Goal: Transaction & Acquisition: Purchase product/service

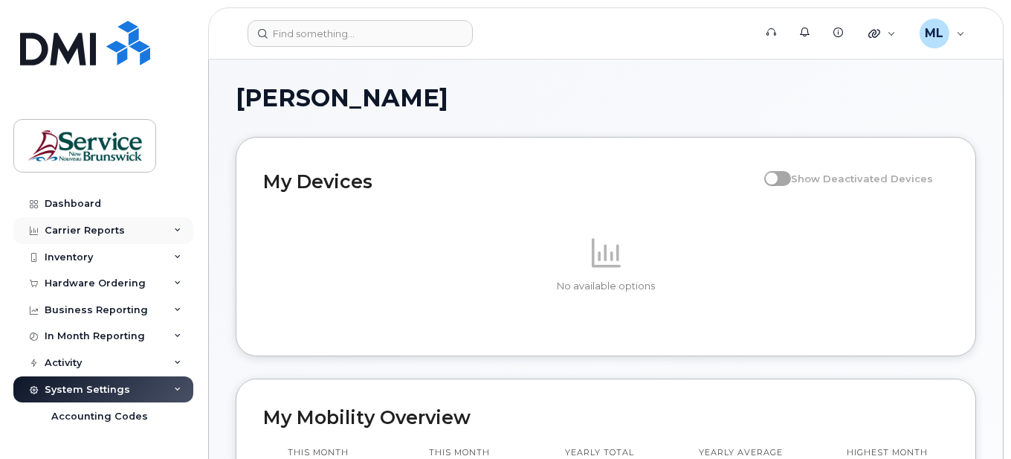
click at [119, 221] on div "Carrier Reports" at bounding box center [103, 230] width 180 height 27
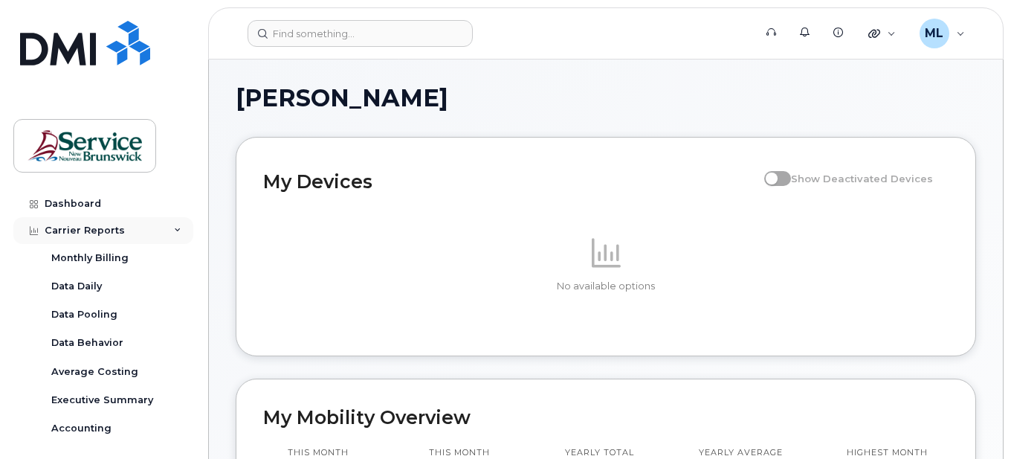
click at [123, 226] on div "Carrier Reports" at bounding box center [103, 230] width 180 height 27
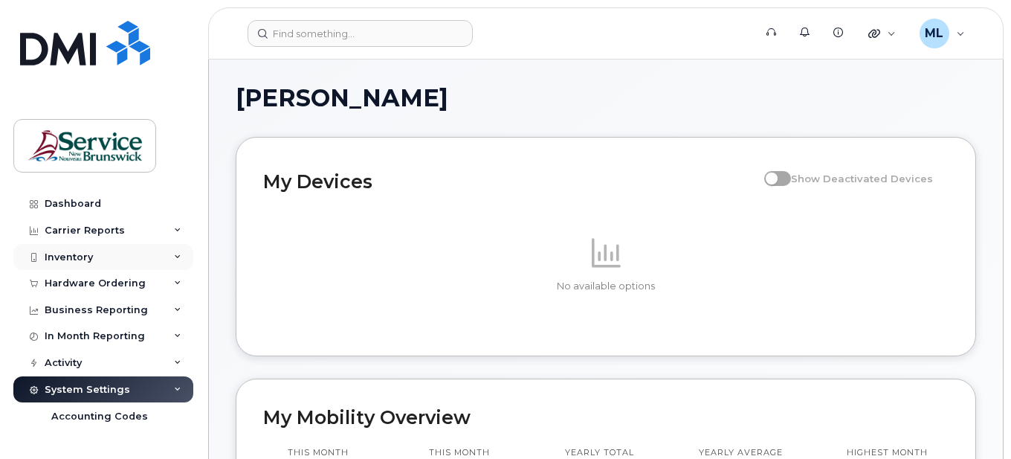
click at [119, 258] on div "Inventory" at bounding box center [103, 257] width 180 height 27
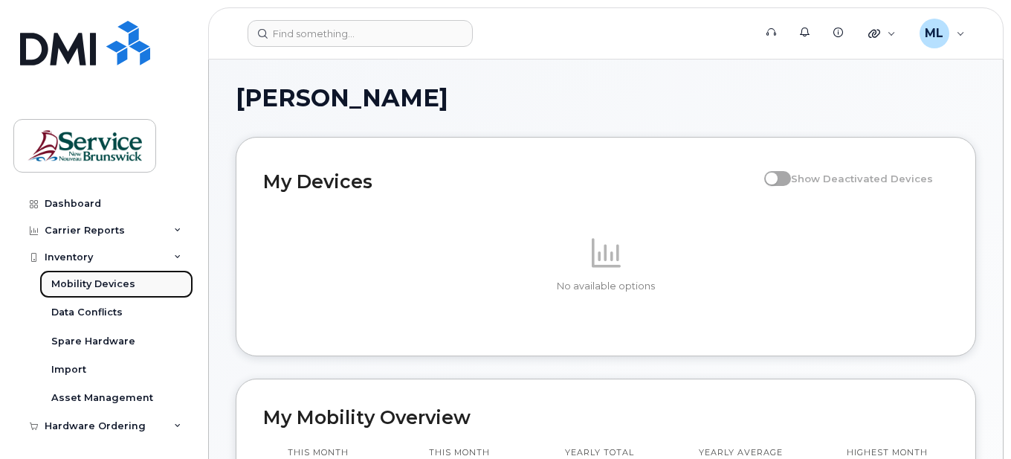
click at [123, 286] on div "Mobility Devices" at bounding box center [93, 283] width 84 height 13
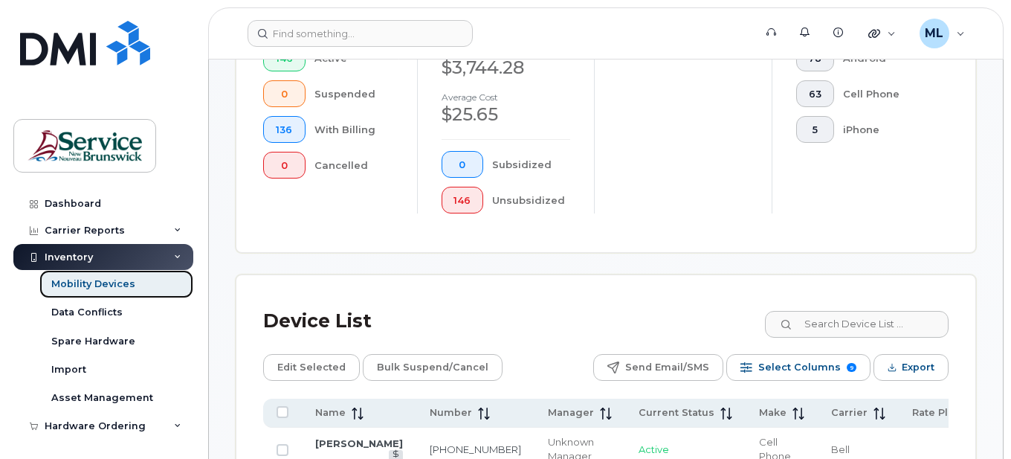
scroll to position [446, 0]
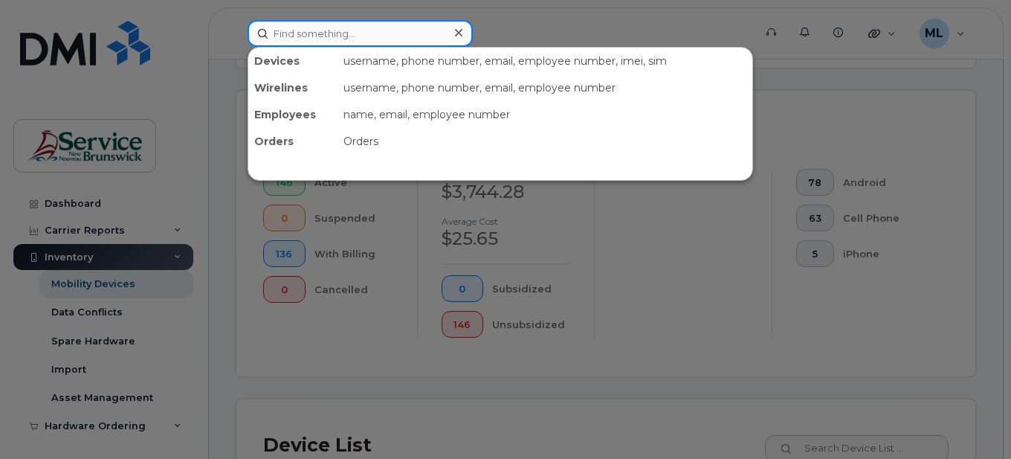
click at [352, 36] on input at bounding box center [359, 33] width 225 height 27
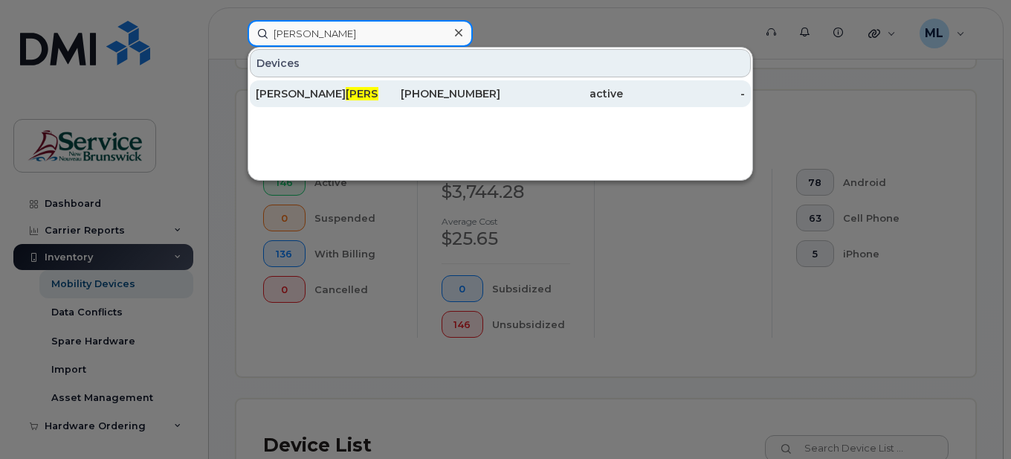
type input "Morency"
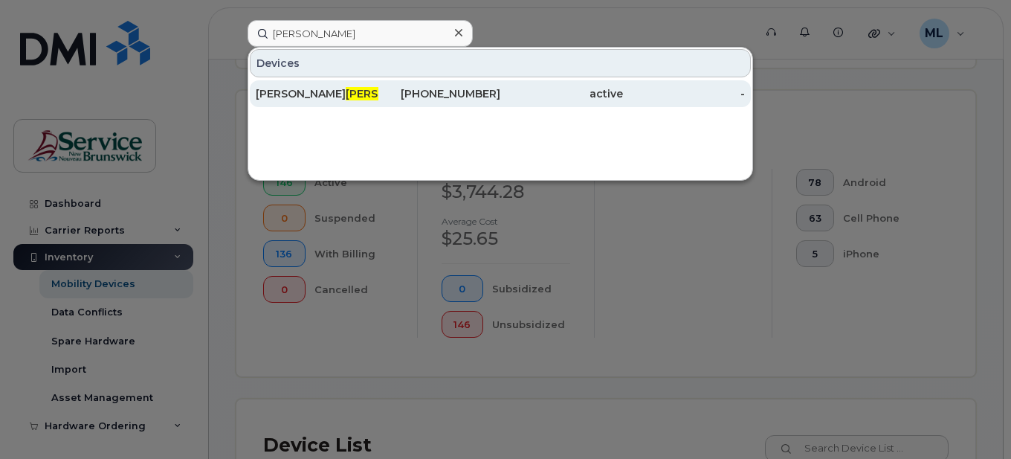
click at [331, 104] on div "Julie Morency" at bounding box center [317, 93] width 123 height 27
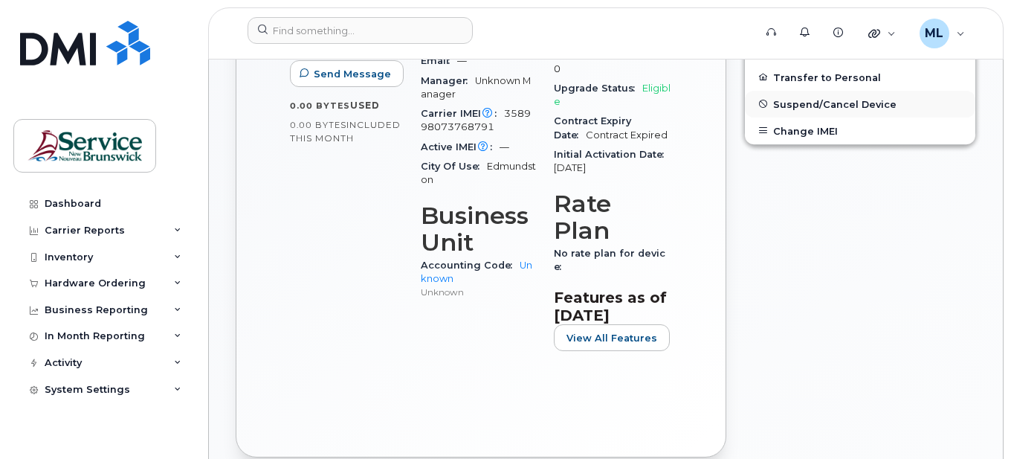
scroll to position [464, 0]
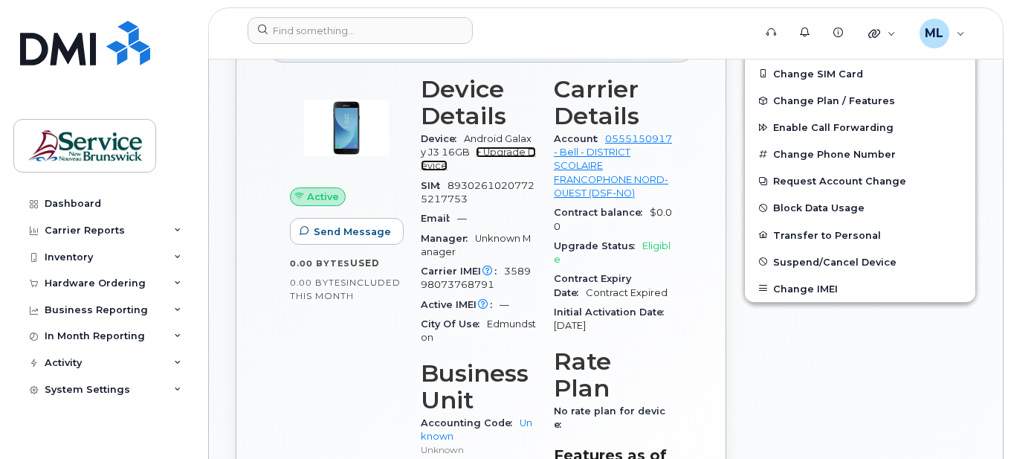
click at [489, 167] on link "+ Upgrade Device" at bounding box center [478, 158] width 115 height 25
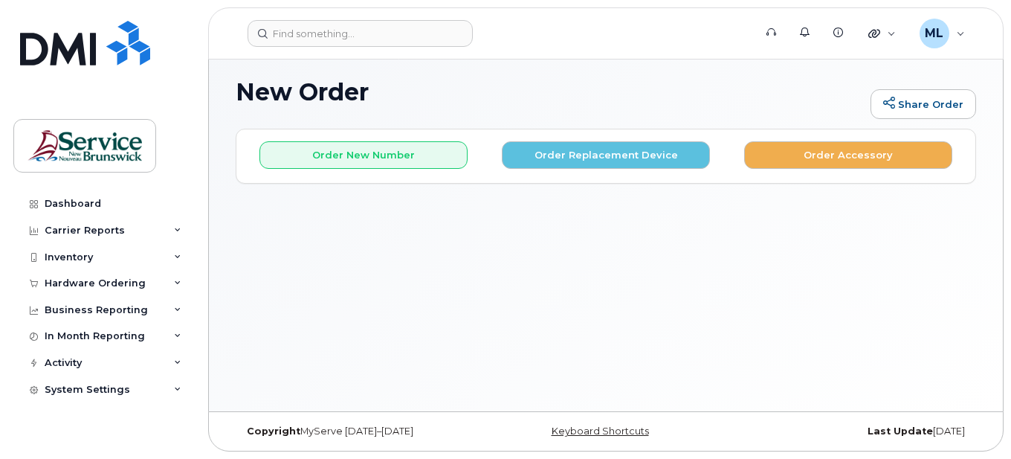
scroll to position [111, 0]
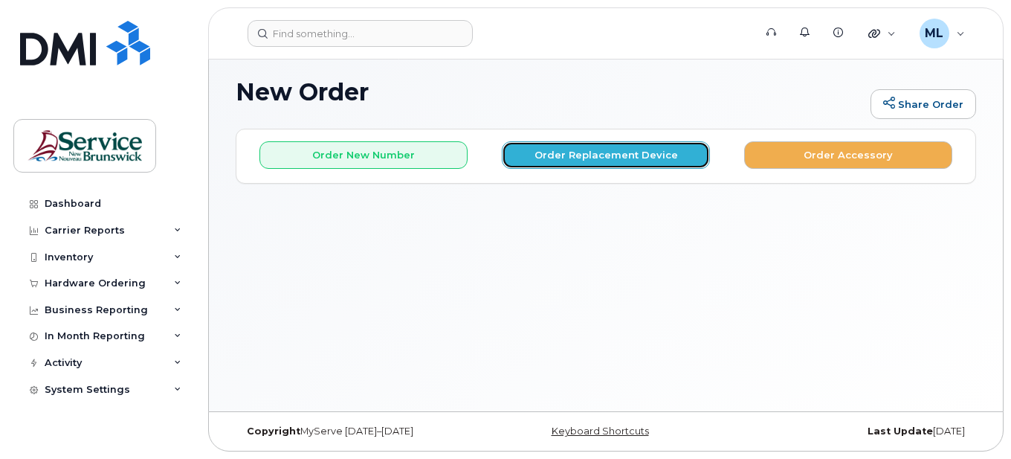
click at [676, 162] on button "Order Replacement Device" at bounding box center [606, 154] width 208 height 27
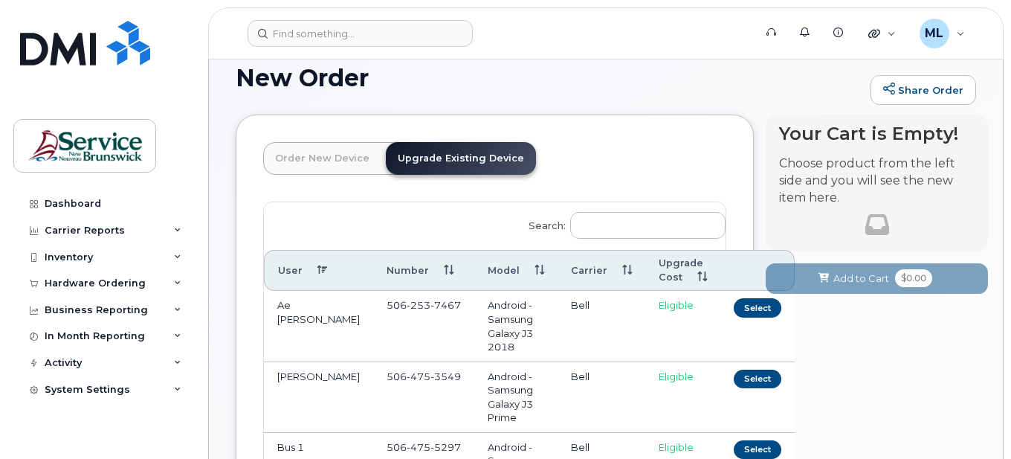
click at [320, 169] on link "Order New Device" at bounding box center [322, 158] width 118 height 33
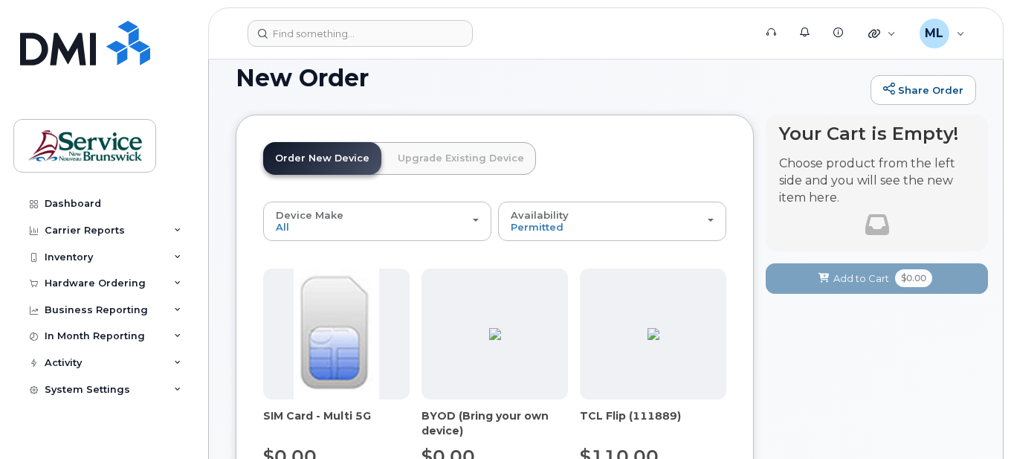
click at [415, 170] on link "Upgrade Existing Device" at bounding box center [461, 158] width 150 height 33
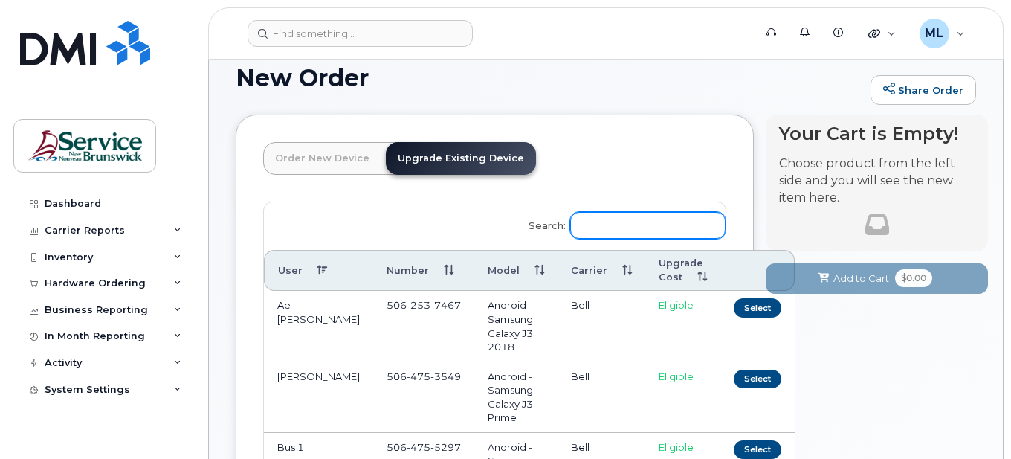
click at [627, 239] on input "Search:" at bounding box center [647, 225] width 155 height 27
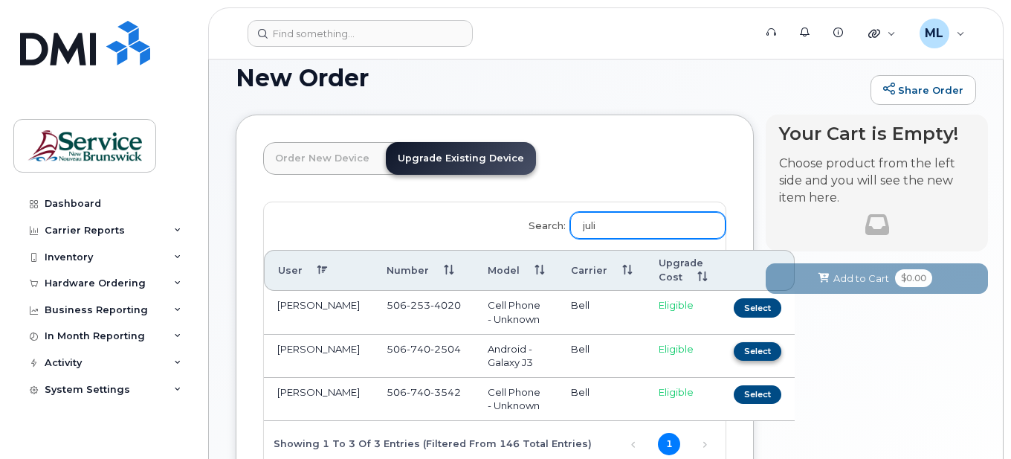
type input "juli"
click at [734, 360] on button "Select" at bounding box center [758, 351] width 48 height 19
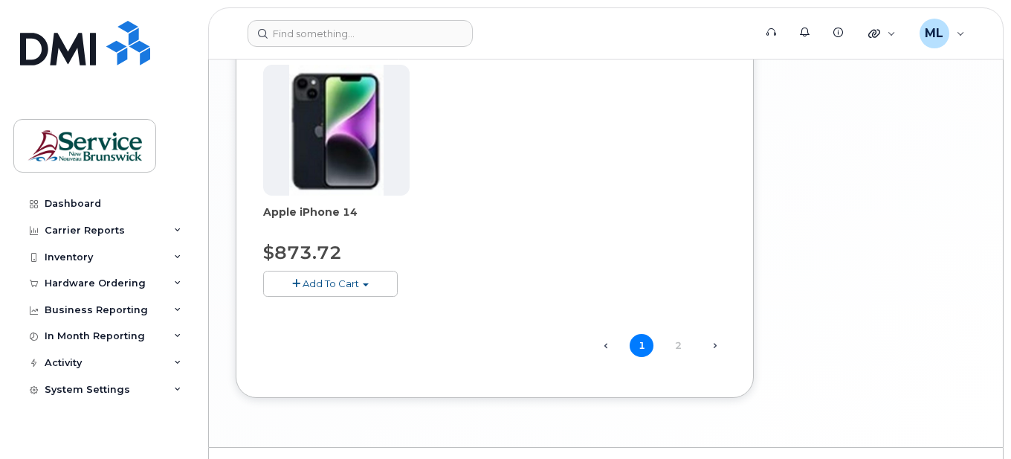
scroll to position [1703, 0]
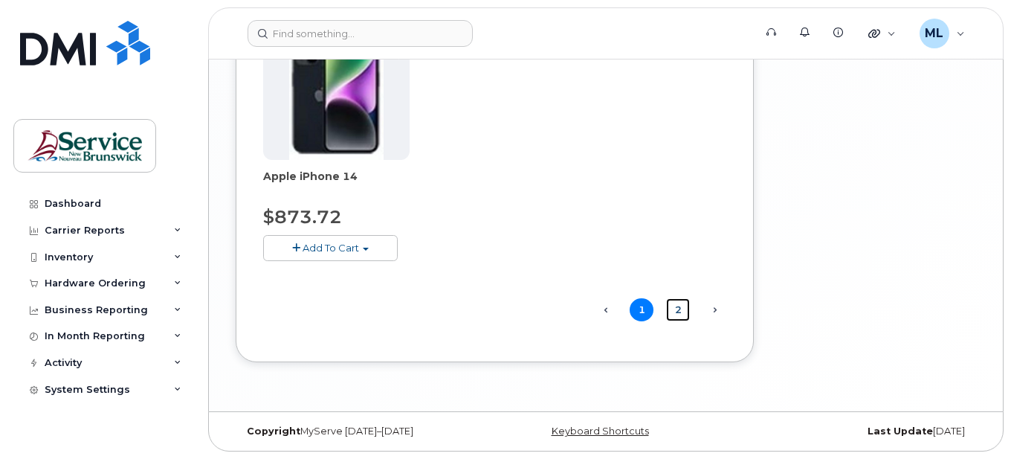
click at [679, 314] on link "2" at bounding box center [678, 309] width 24 height 23
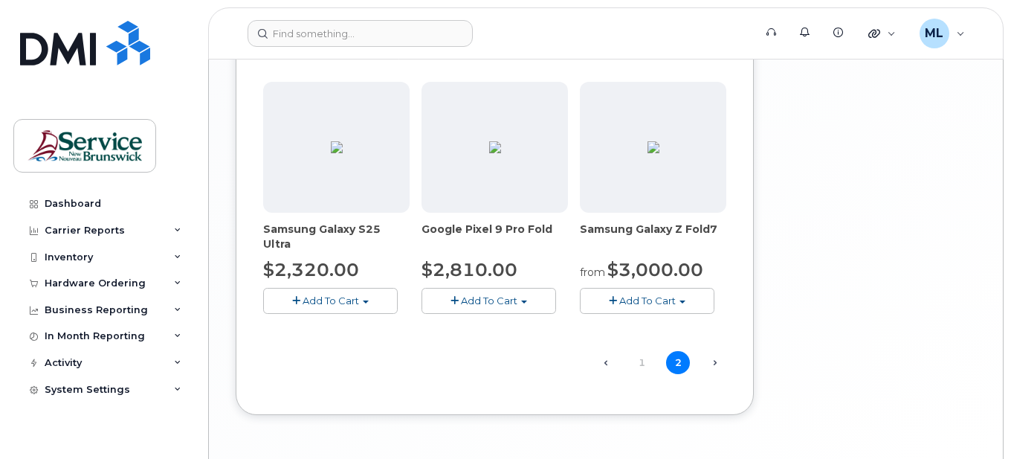
scroll to position [1397, 0]
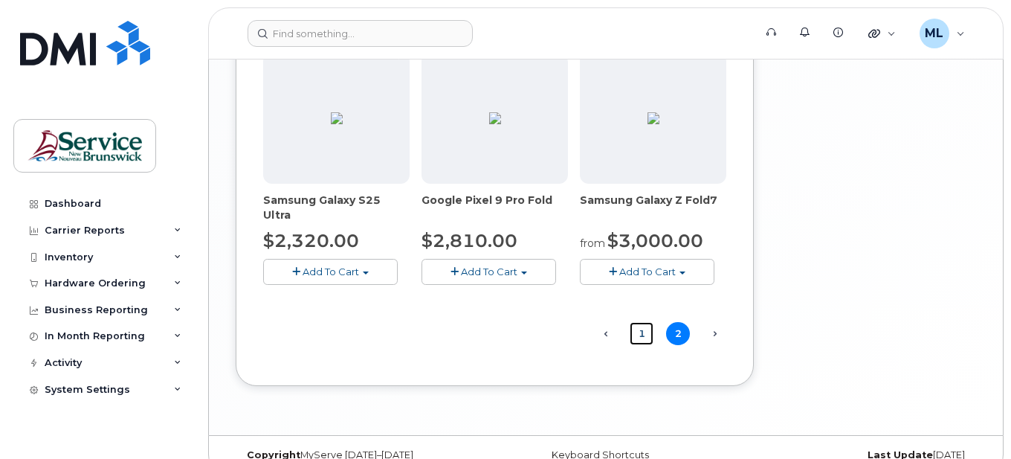
click at [647, 345] on link "1" at bounding box center [641, 333] width 24 height 23
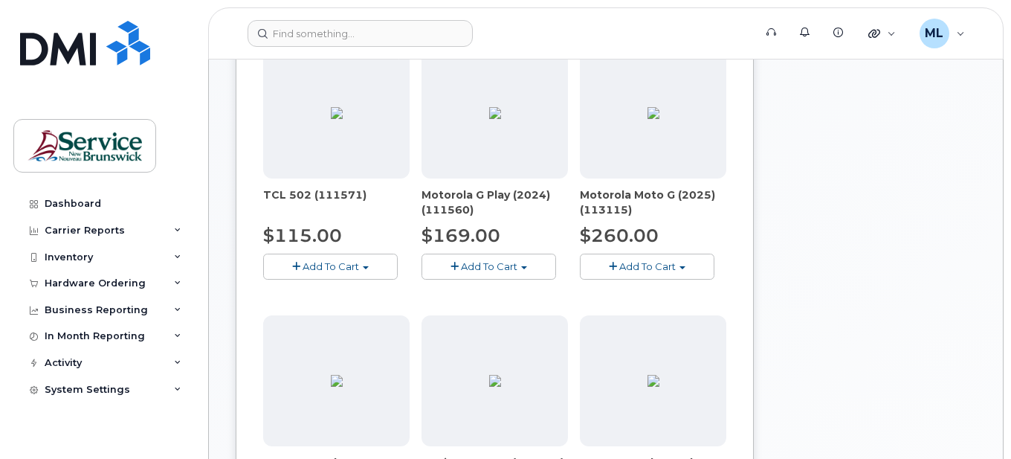
scroll to position [599, 0]
click at [490, 273] on span "Add To Cart" at bounding box center [489, 267] width 56 height 12
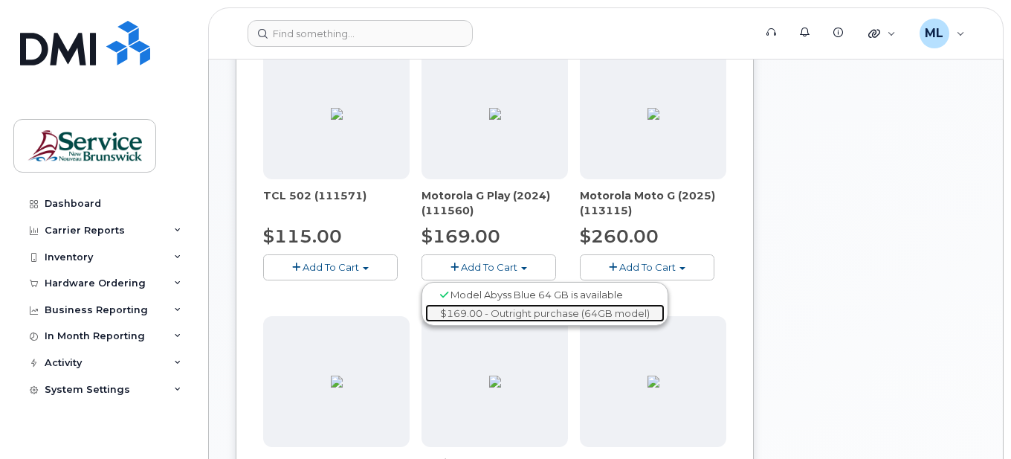
click at [477, 323] on link "$169.00 - Outright purchase (64GB model)" at bounding box center [544, 313] width 239 height 19
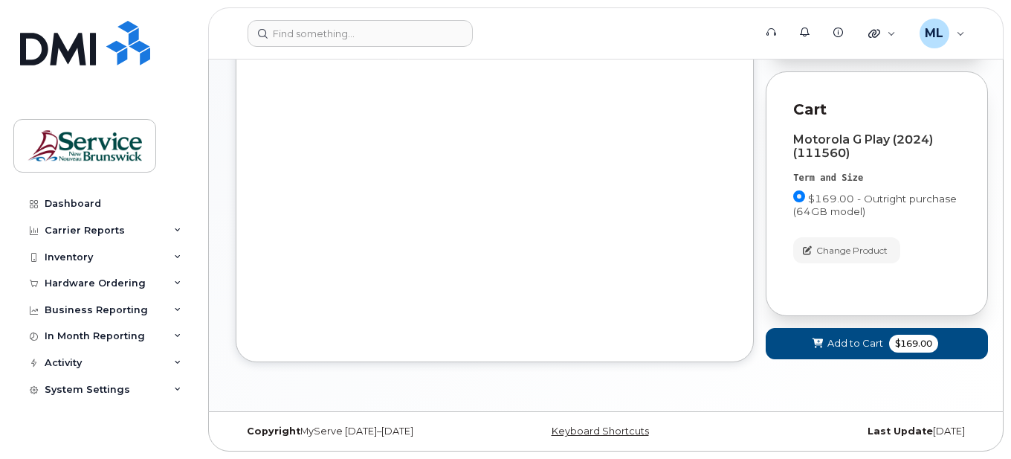
scroll to position [465, 0]
click at [851, 350] on span "Add to Cart" at bounding box center [855, 343] width 56 height 14
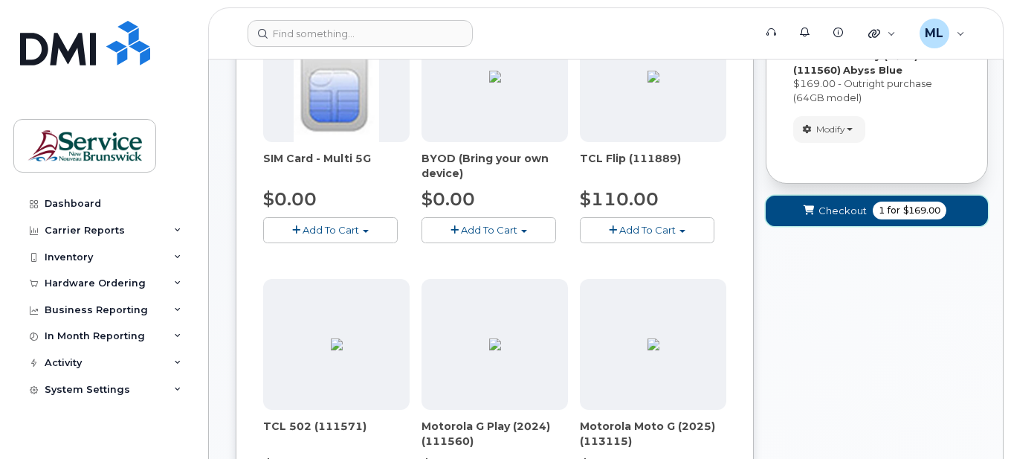
click at [849, 210] on button "Checkout 1 for $169.00" at bounding box center [876, 210] width 222 height 30
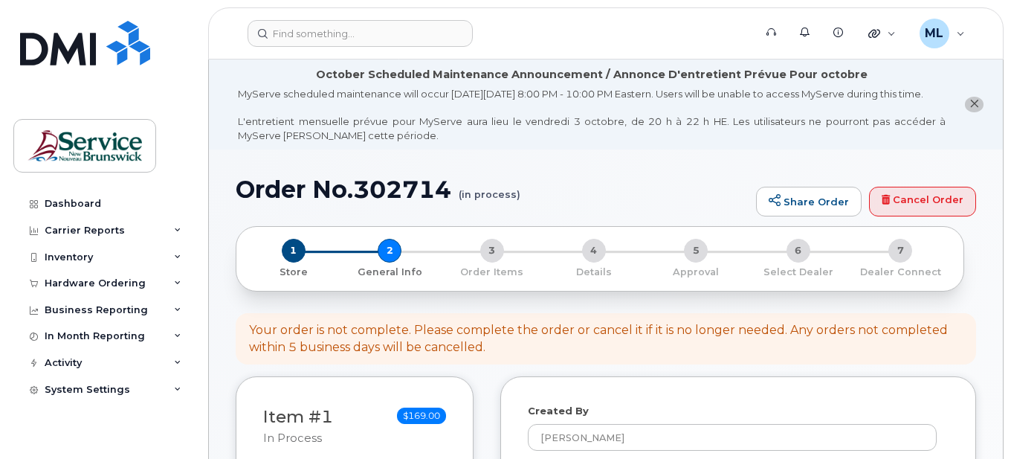
select select
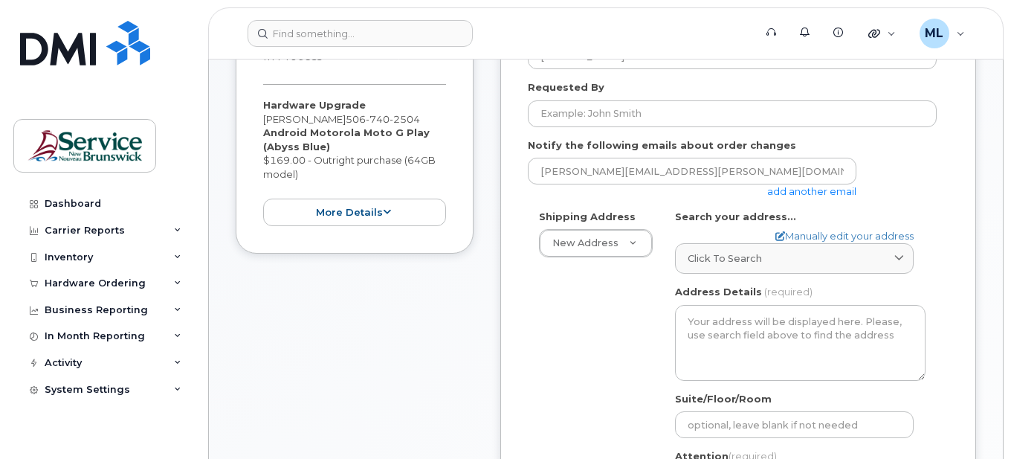
scroll to position [385, 0]
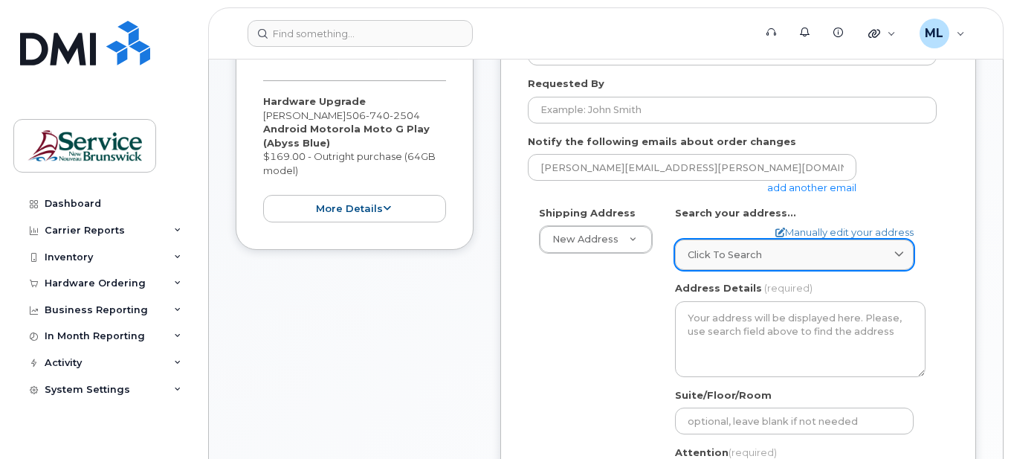
click at [785, 270] on link "Click to search" at bounding box center [794, 254] width 239 height 30
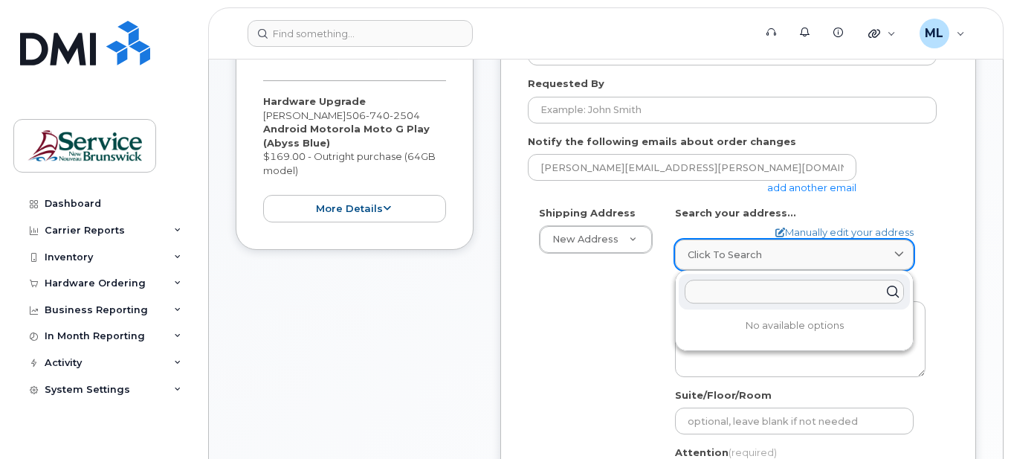
type input "d"
type input "3"
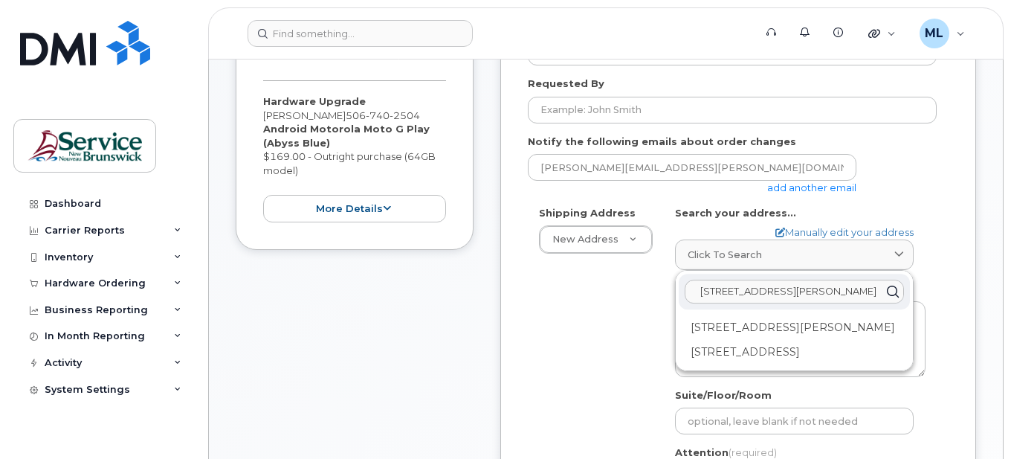
click at [721, 303] on input "299 rue martin" at bounding box center [793, 291] width 219 height 24
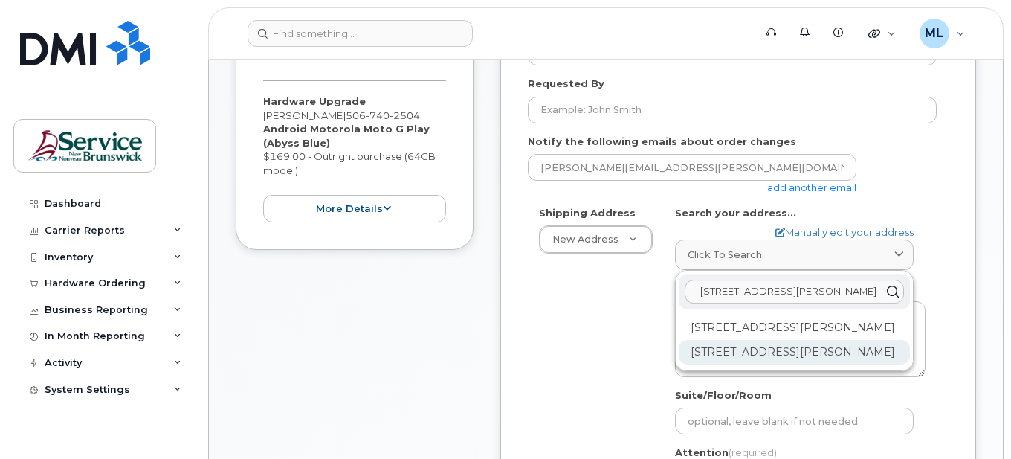
type input "298 rue martin"
click at [782, 364] on div "298 Rue Martin Edmundston NB E3V 5E5" at bounding box center [794, 352] width 231 height 25
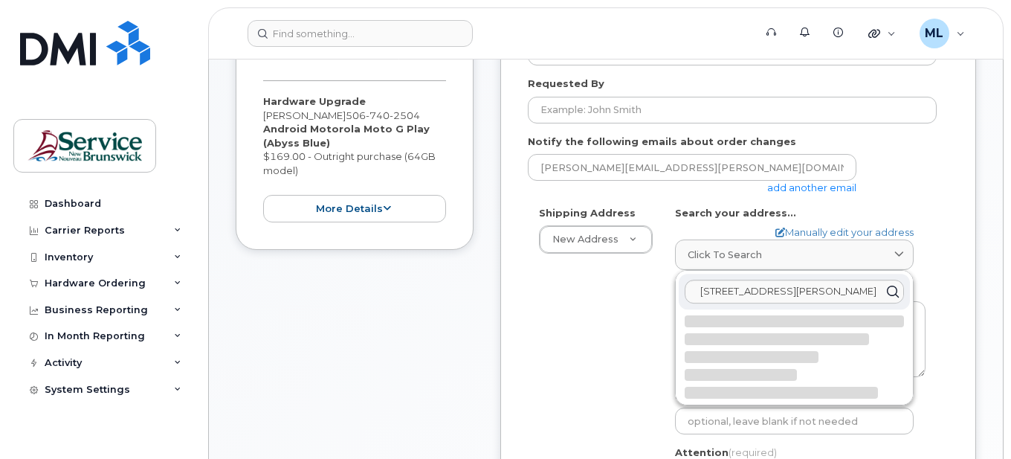
select select
type textarea "298 Rue Martin EDMUNDSTON NB E3V 5E5 CANADA"
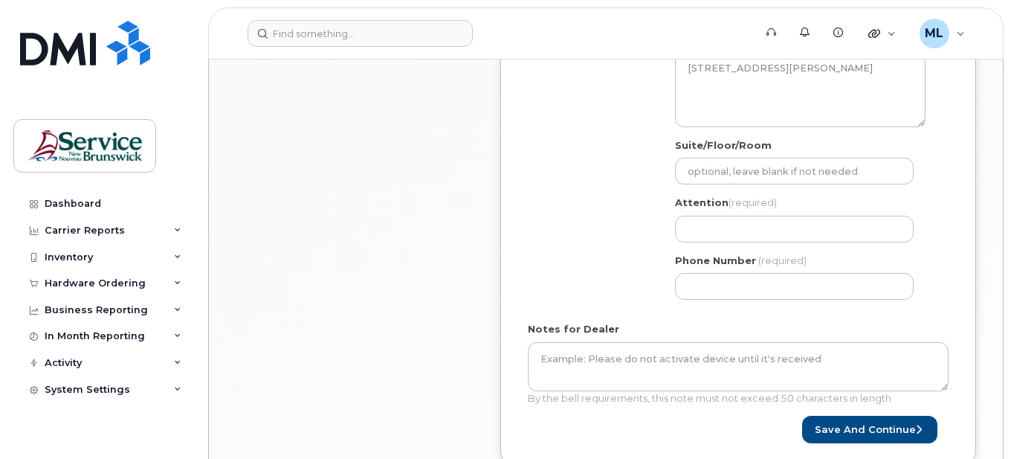
scroll to position [638, 0]
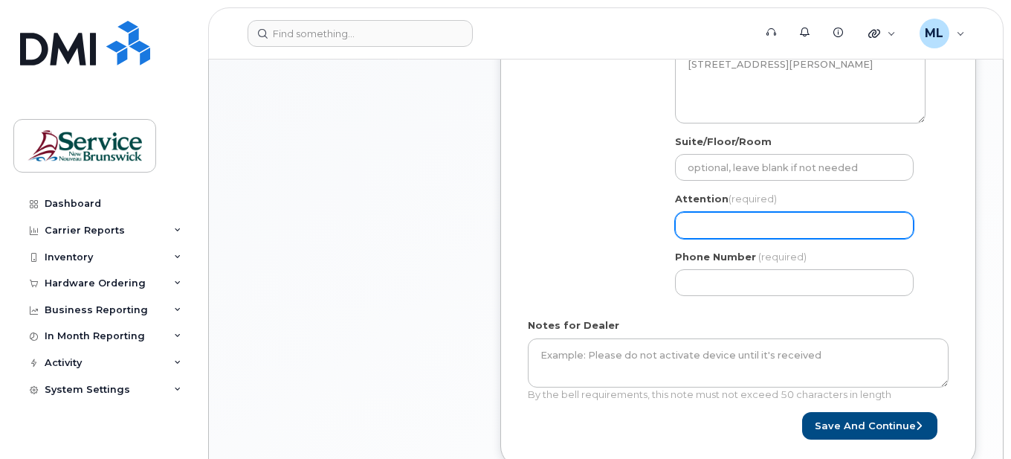
click at [767, 239] on input "Attention (required)" at bounding box center [794, 225] width 239 height 27
type input "Marc-André Laforge"
select select
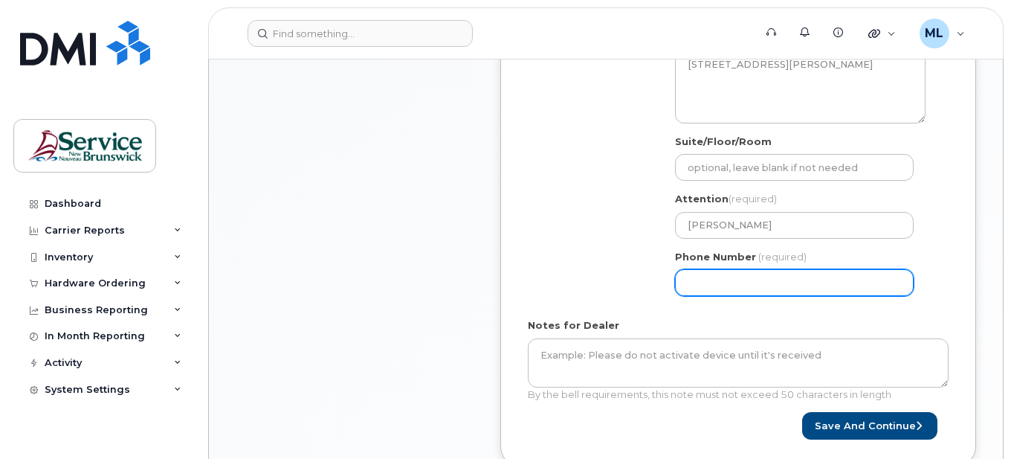
click at [763, 293] on input "Phone Number" at bounding box center [794, 282] width 239 height 27
type input "5062531414"
type input "298 Rue Martin"
select select
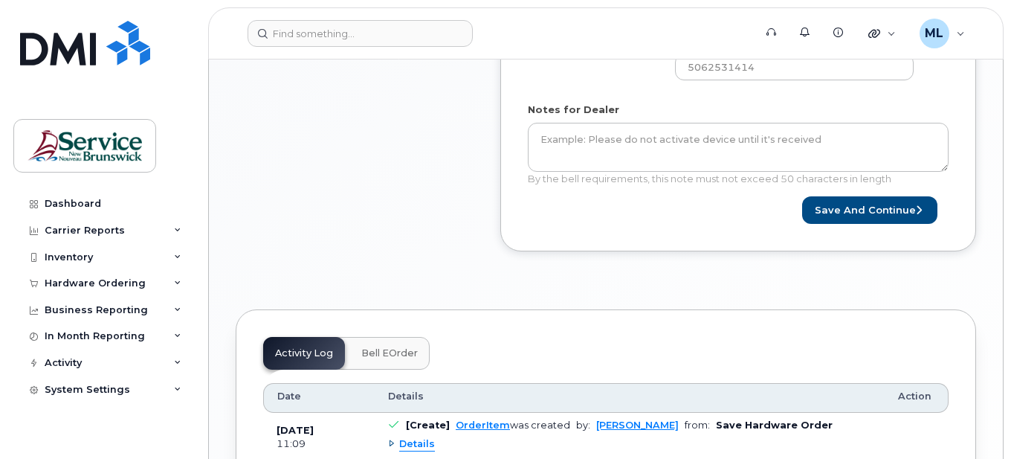
scroll to position [855, 0]
click at [831, 210] on button "Save and Continue" at bounding box center [869, 208] width 135 height 27
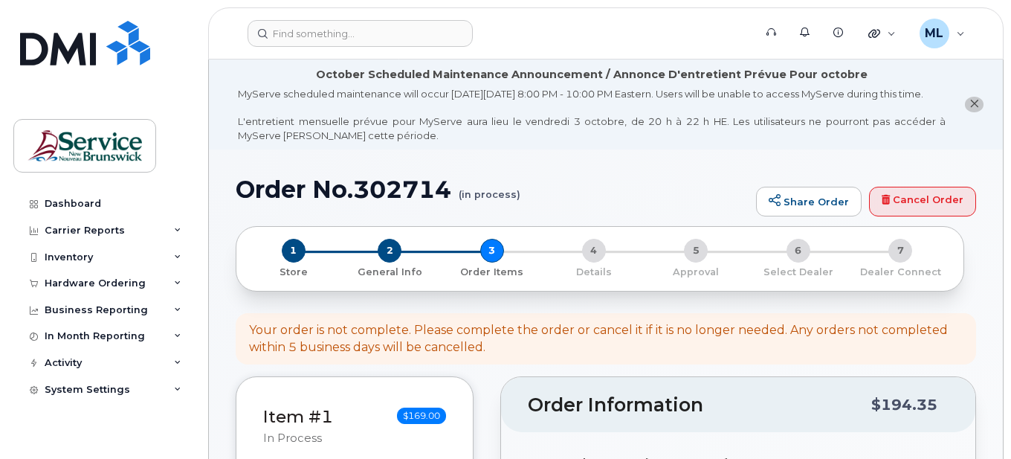
select select
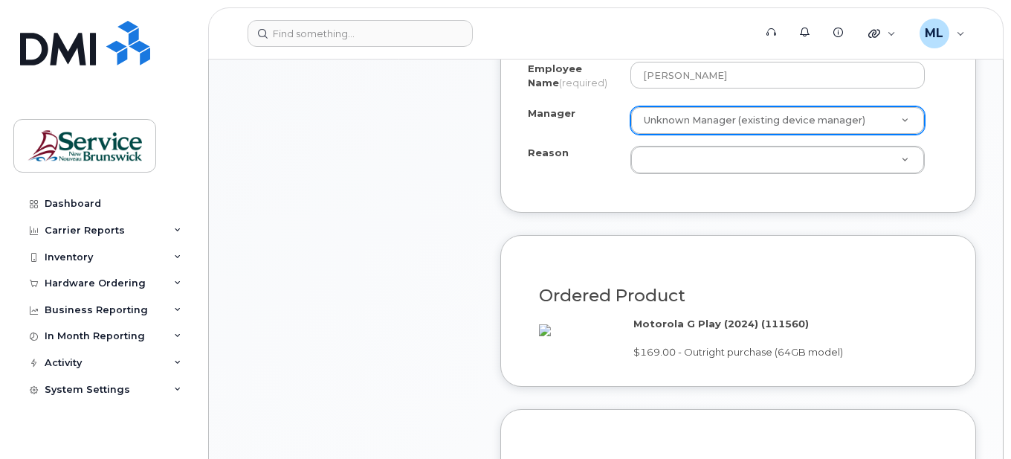
scroll to position [932, 0]
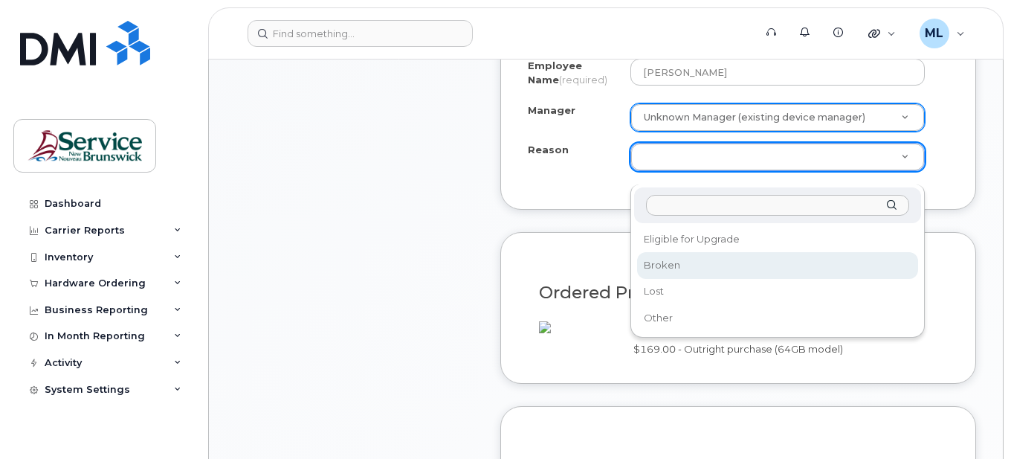
select select "broken"
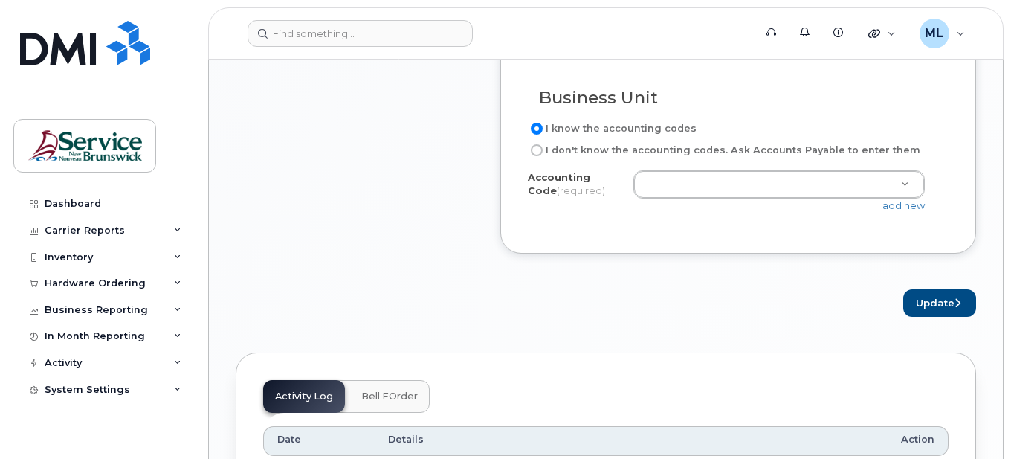
scroll to position [1367, 0]
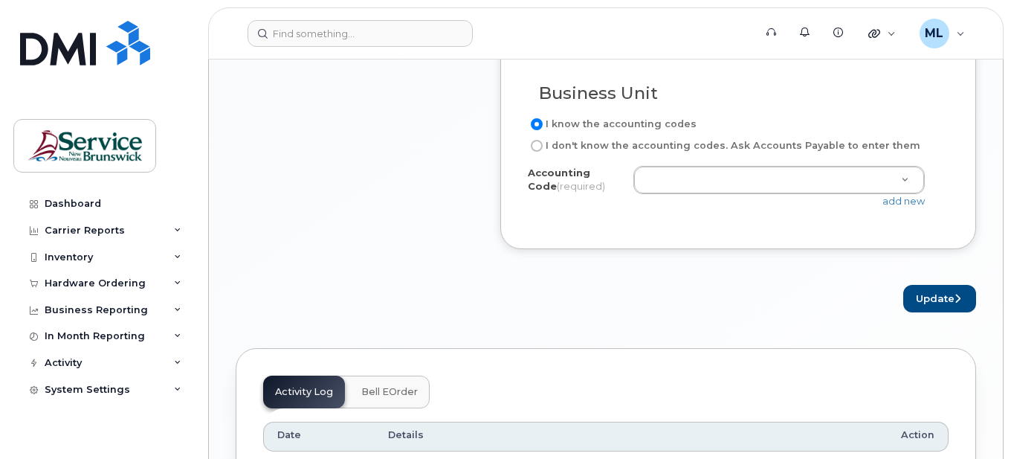
click at [649, 221] on div "I know the accounting codes I don't know the accounting codes. Ask Accounts Pay…" at bounding box center [738, 168] width 421 height 106
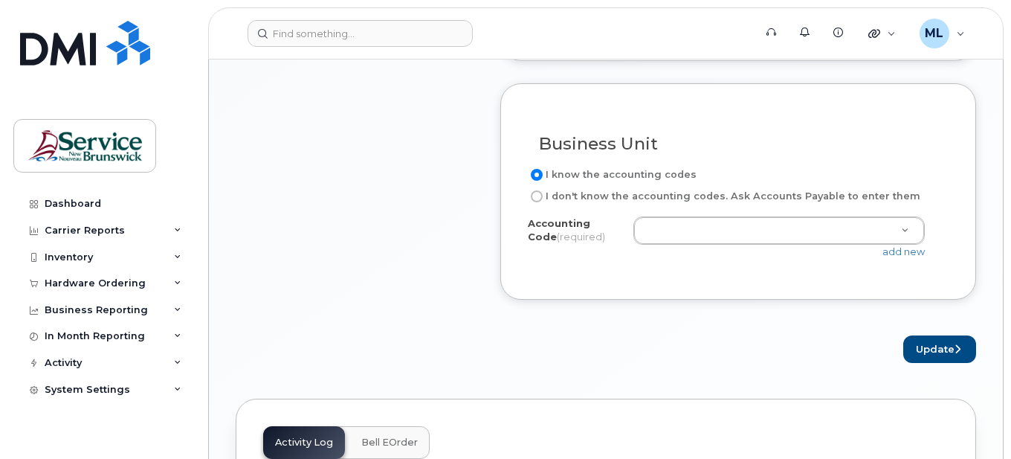
scroll to position [1318, 0]
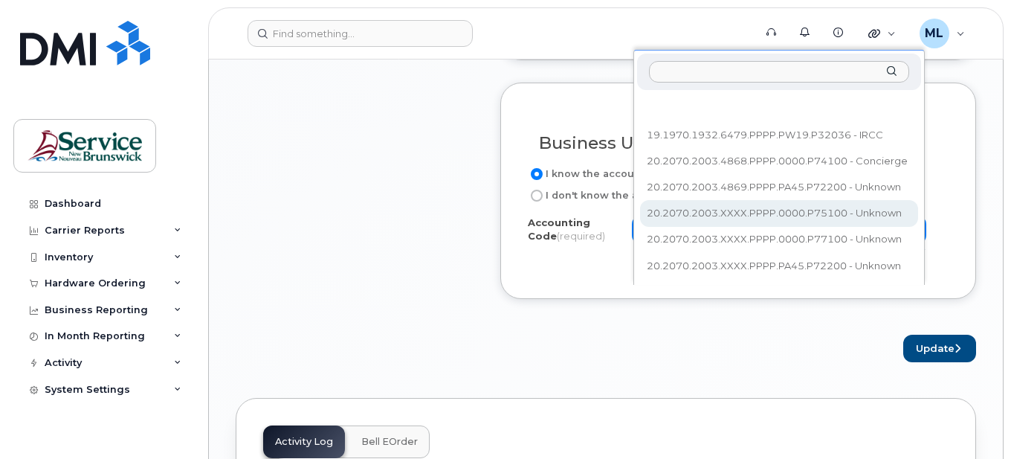
type input "20.2070.2003.XXXX.PPPP.0000.P71400"
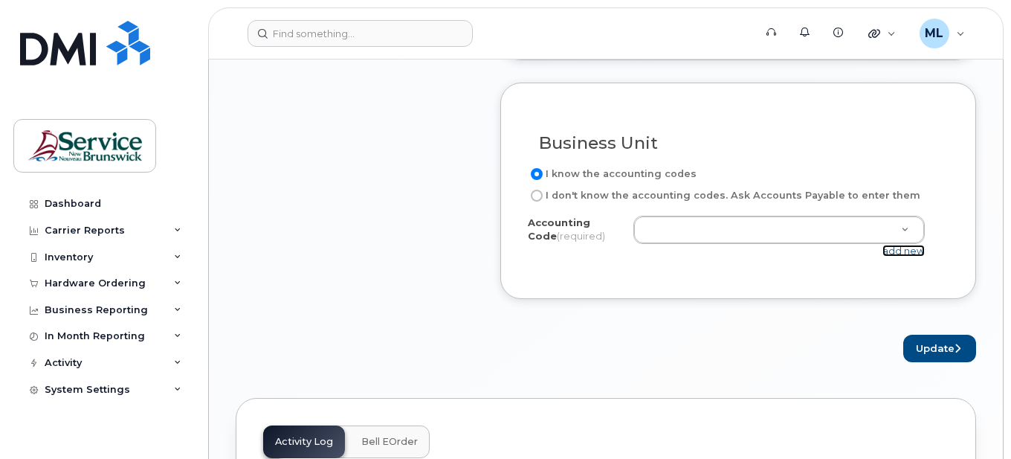
click at [888, 256] on link "add new" at bounding box center [903, 251] width 42 height 12
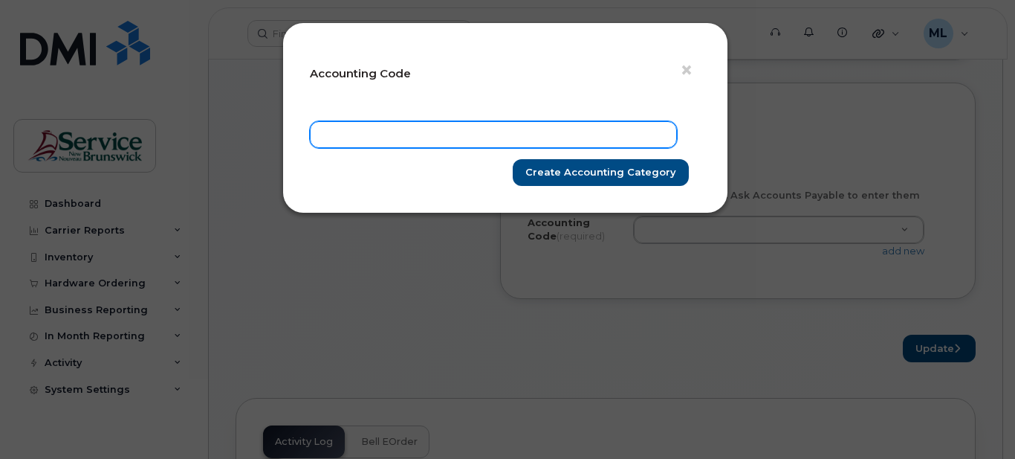
click at [450, 133] on input "text" at bounding box center [493, 134] width 367 height 27
paste input "20.2070.2003.XXXX.PPPP.0000.P71400"
type input "20.2070.2003.XXXX.PPPP.0000.P71400"
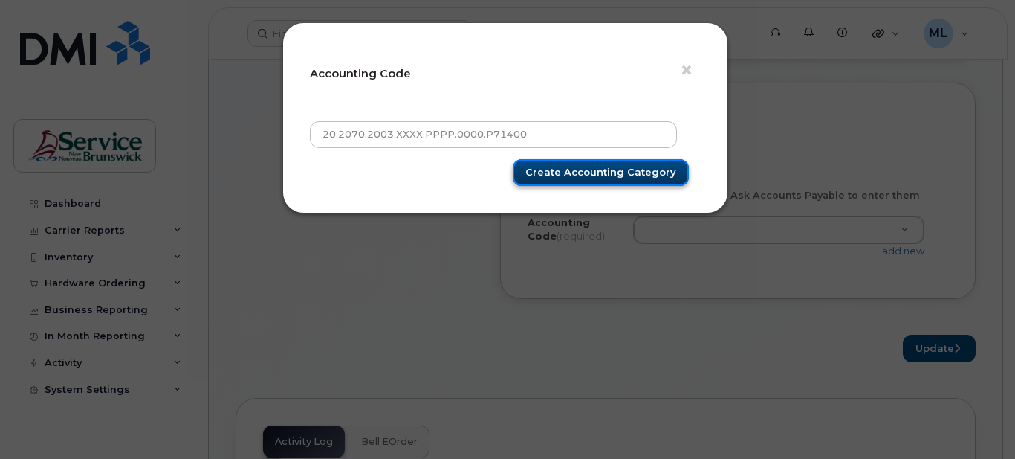
click at [553, 176] on input "Create Accounting category" at bounding box center [601, 172] width 176 height 27
type input "Create Accounting category"
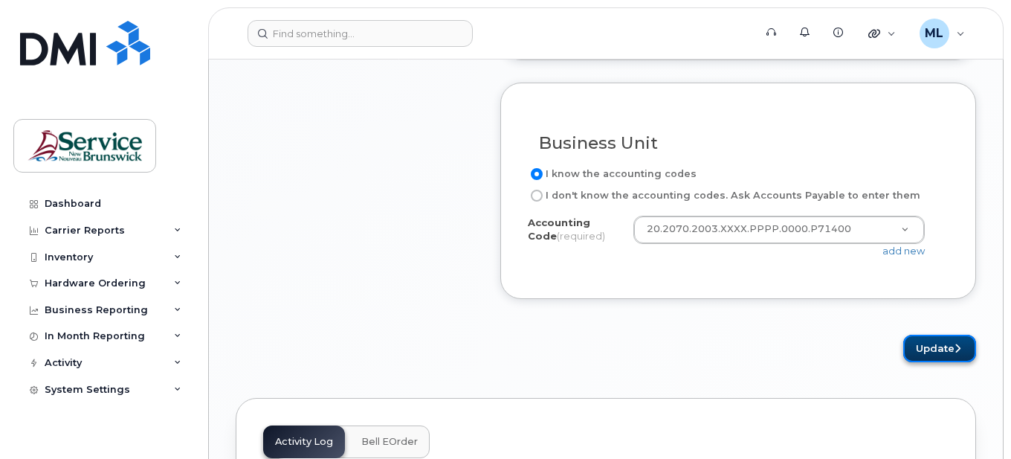
click at [930, 362] on button "Update" at bounding box center [939, 347] width 73 height 27
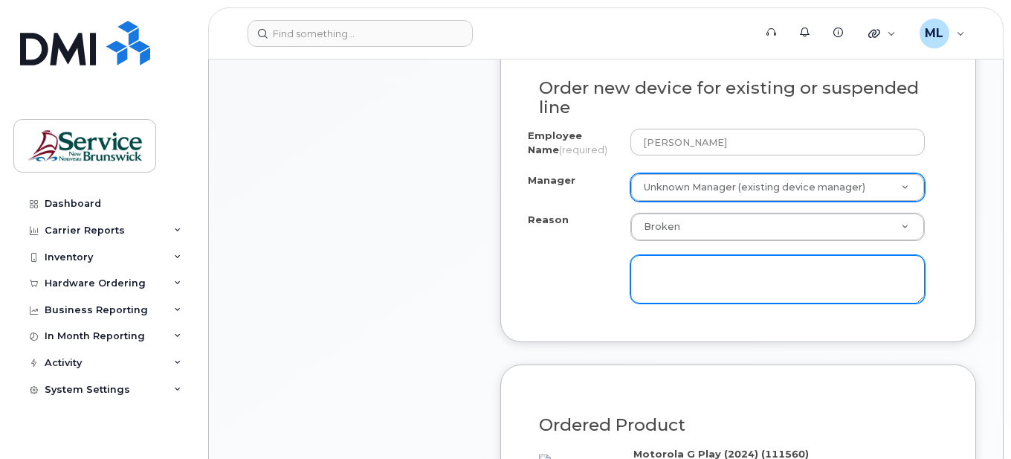
scroll to position [850, 0]
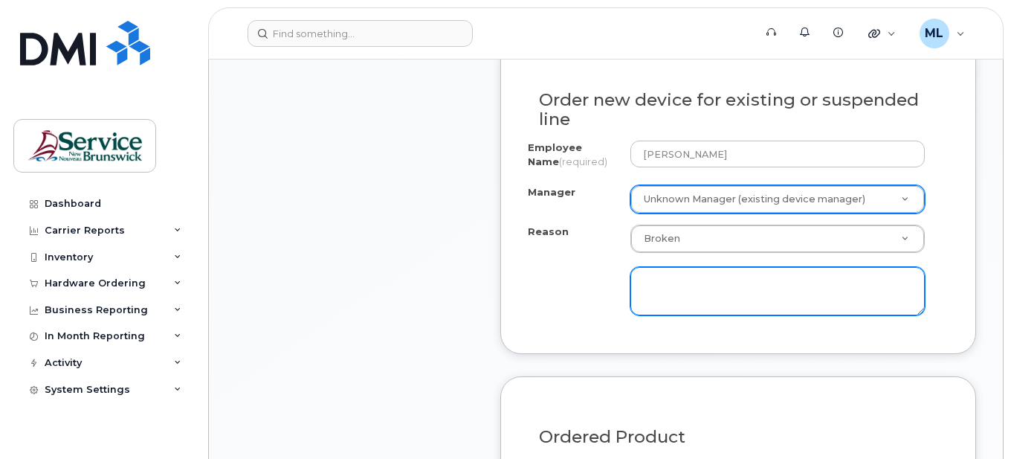
click at [851, 300] on textarea at bounding box center [777, 291] width 295 height 49
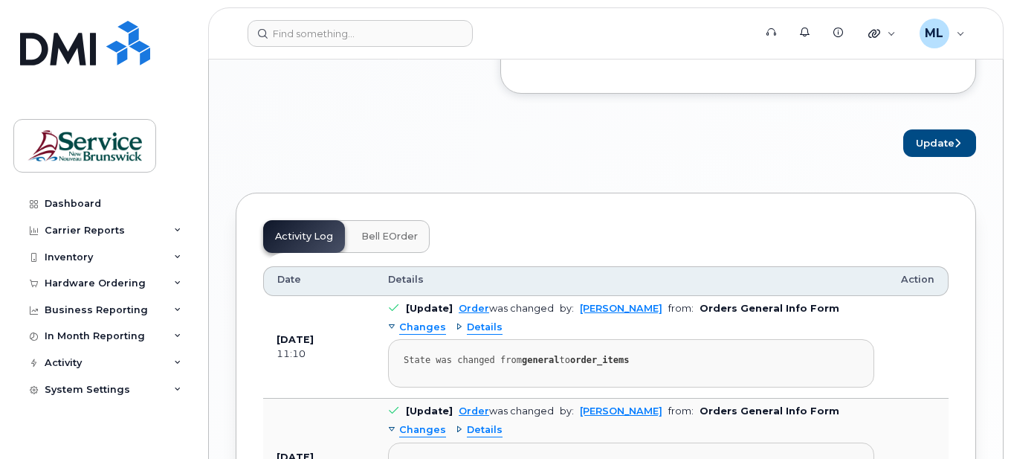
scroll to position [1521, 0]
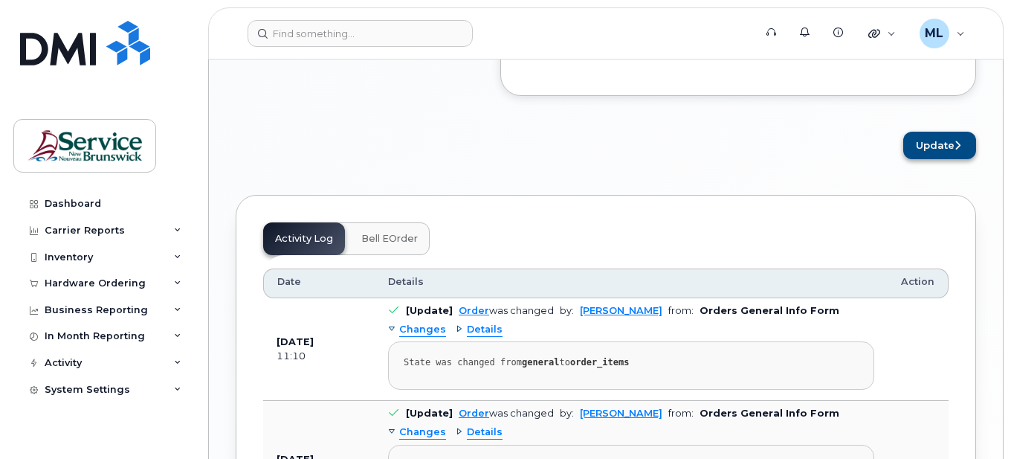
type textarea "broken"
click at [950, 159] on button "Update" at bounding box center [939, 145] width 73 height 27
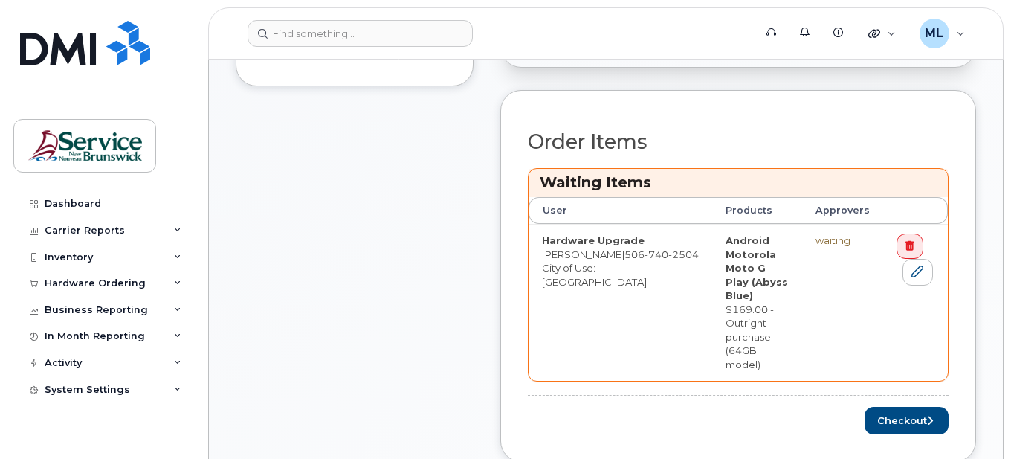
scroll to position [614, 0]
click at [886, 405] on button "Checkout" at bounding box center [906, 418] width 84 height 27
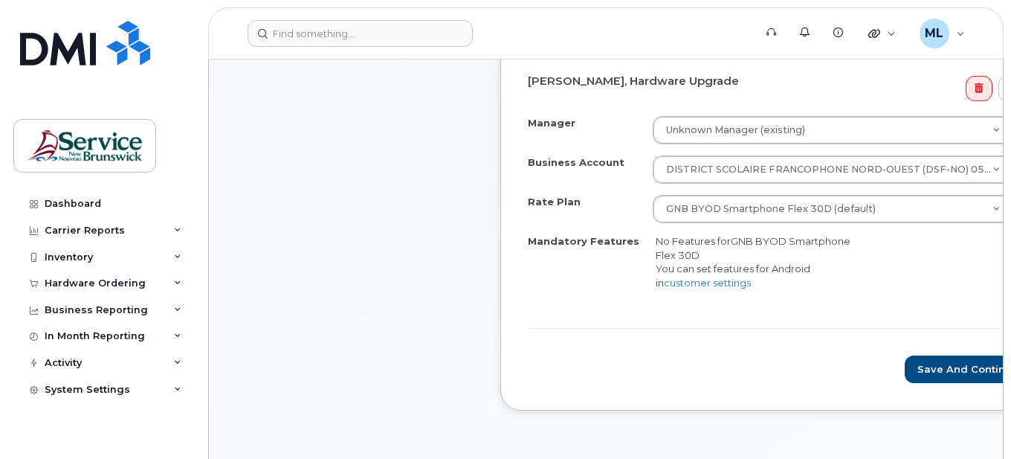
scroll to position [598, 0]
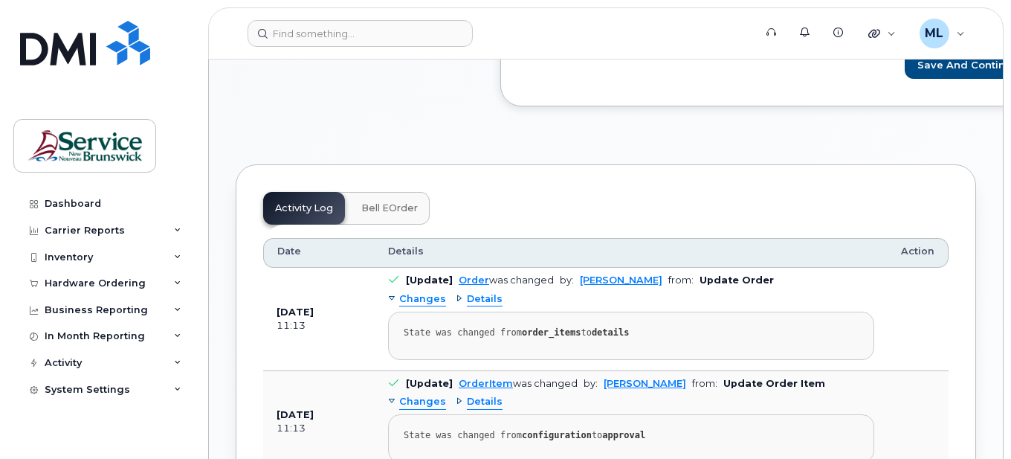
click at [879, 259] on th "Details" at bounding box center [631, 253] width 513 height 30
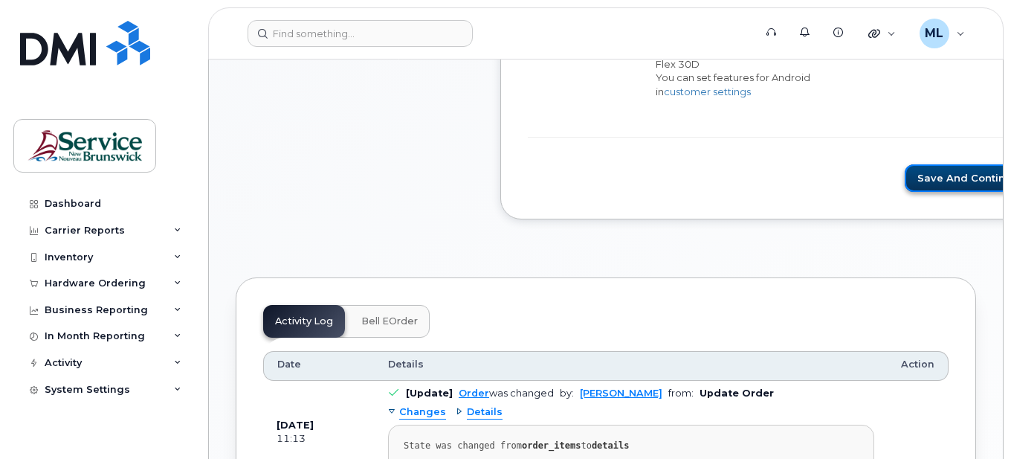
click at [938, 181] on button "Save and Continue" at bounding box center [971, 177] width 135 height 27
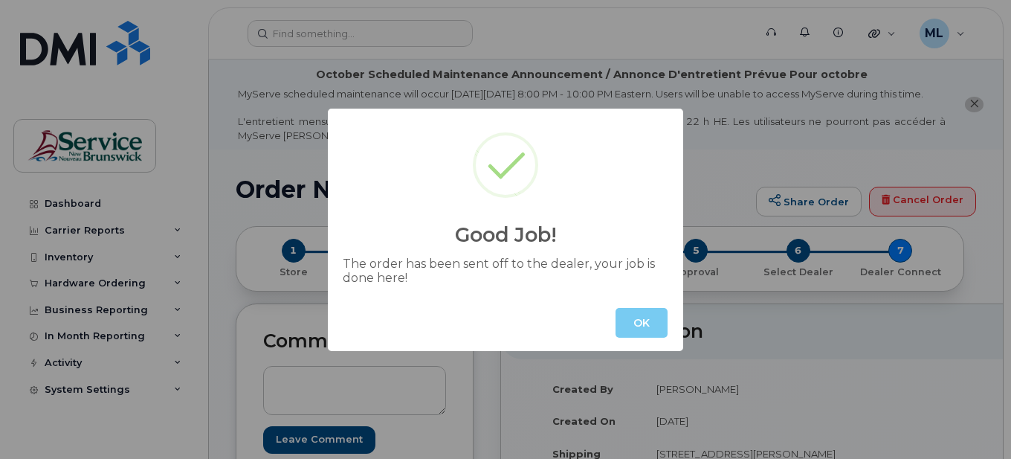
click at [647, 319] on button "OK" at bounding box center [641, 323] width 52 height 30
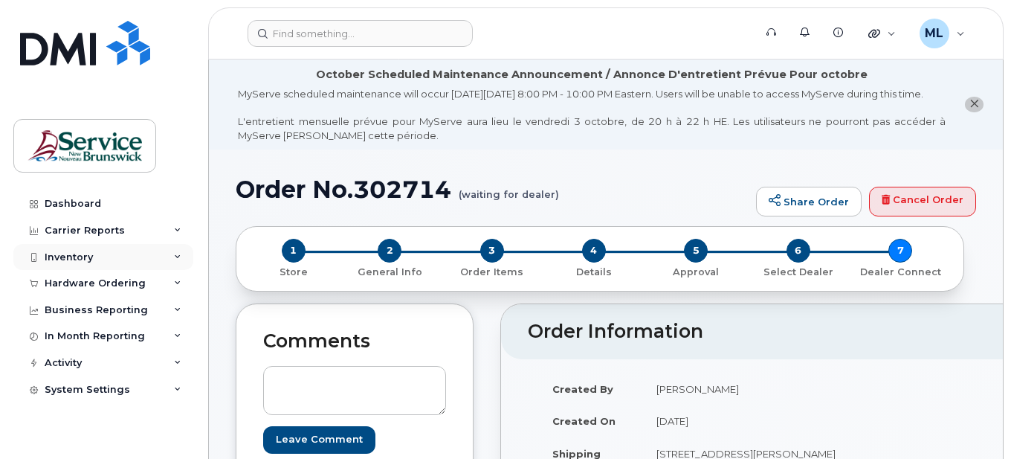
click at [143, 258] on div "Inventory" at bounding box center [103, 257] width 180 height 27
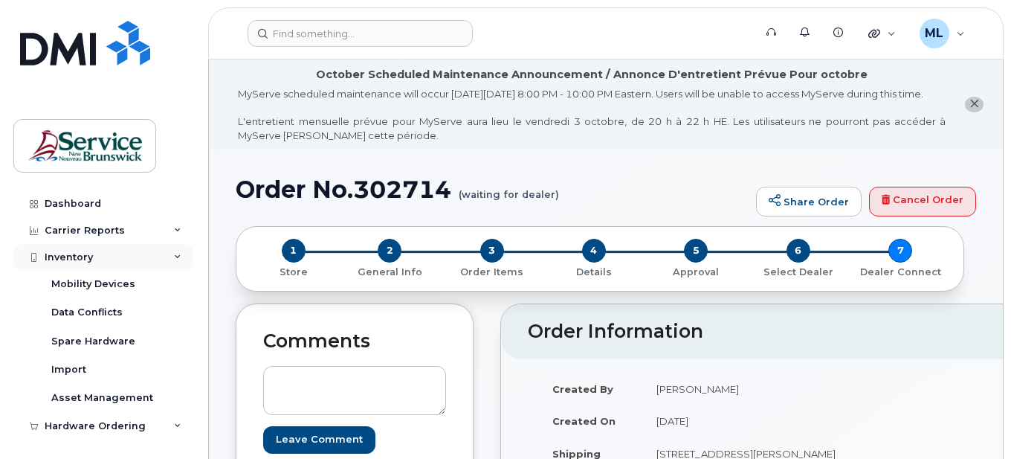
click at [130, 257] on div "Inventory" at bounding box center [103, 257] width 180 height 27
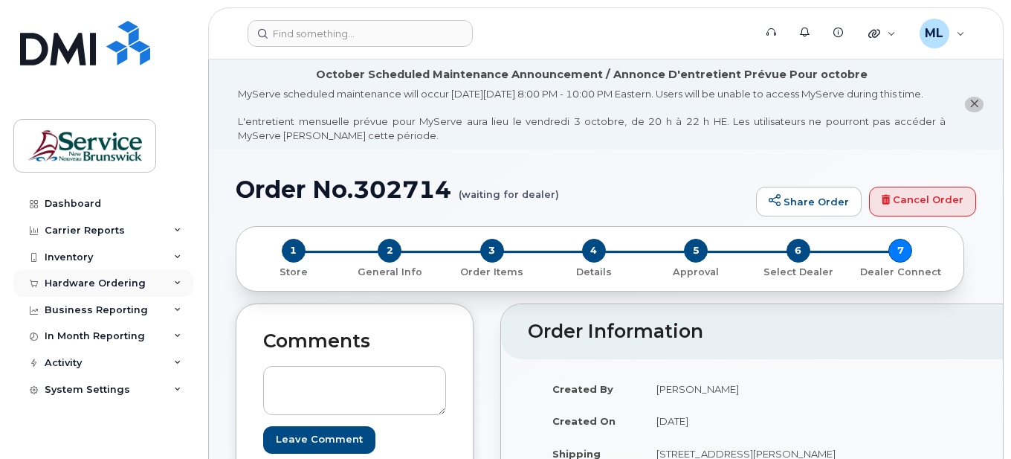
click at [126, 281] on div "Hardware Ordering" at bounding box center [95, 283] width 101 height 12
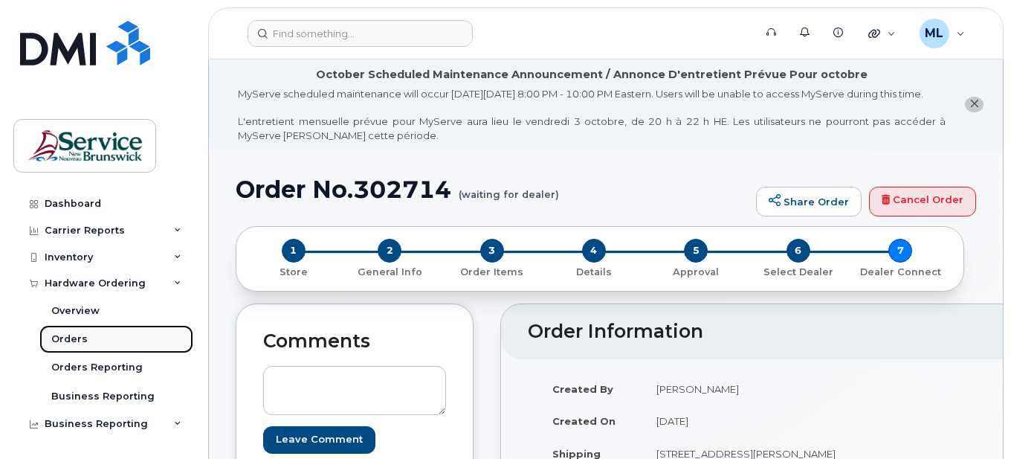
click at [68, 337] on div "Orders" at bounding box center [69, 338] width 36 height 13
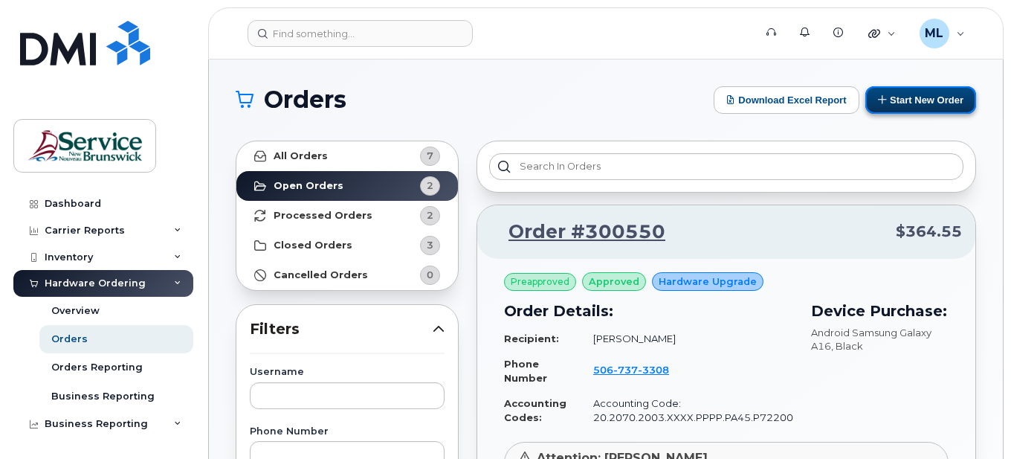
click at [949, 91] on button "Start New Order" at bounding box center [920, 99] width 111 height 27
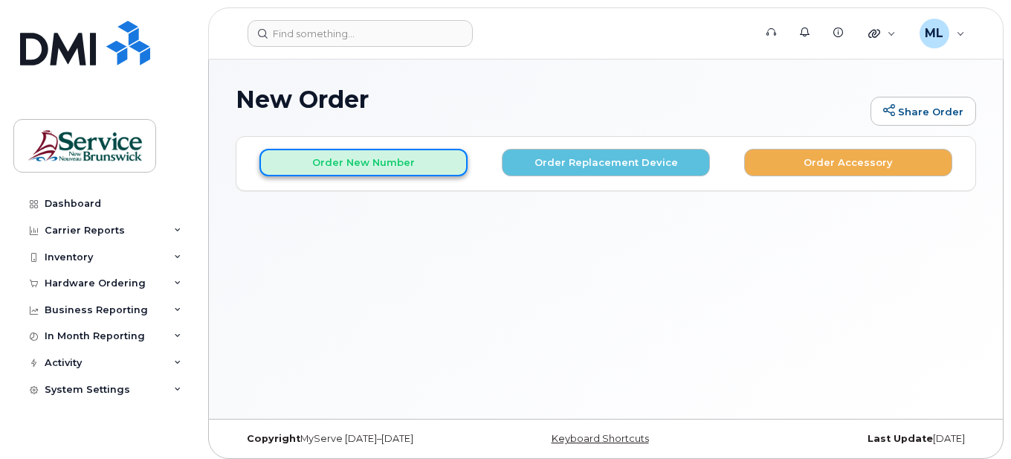
click at [388, 160] on button "Order New Number" at bounding box center [363, 162] width 208 height 27
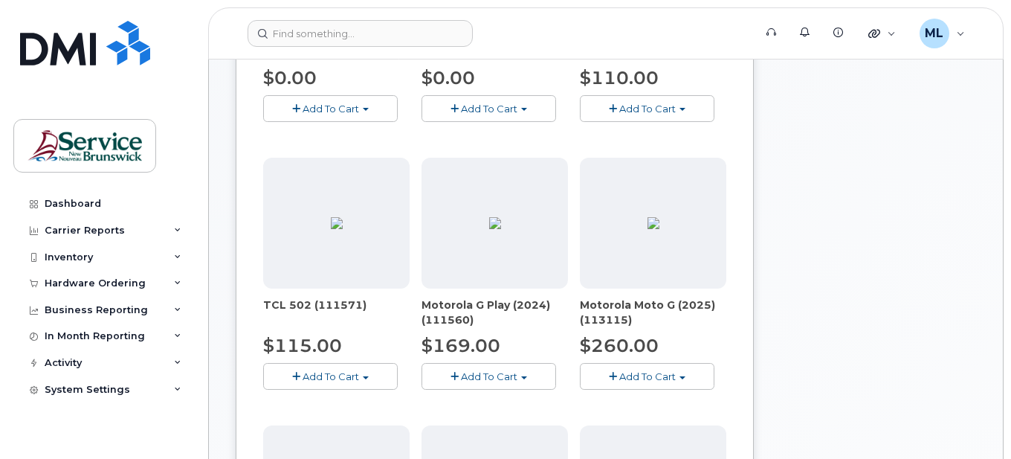
scroll to position [595, 0]
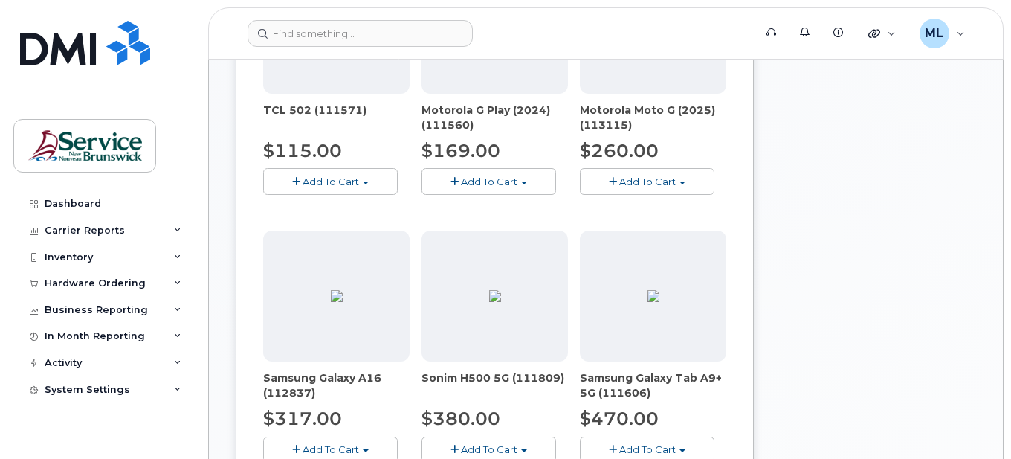
click at [483, 179] on span "Add To Cart" at bounding box center [489, 181] width 56 height 12
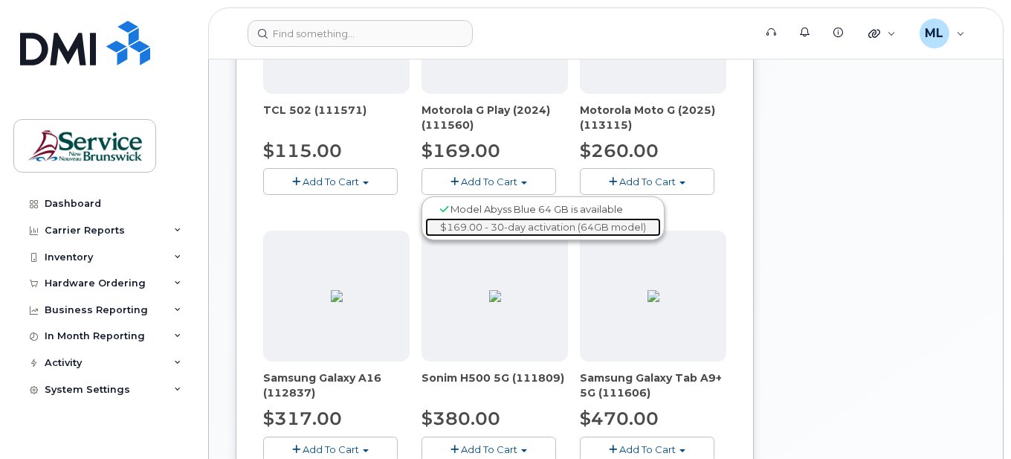
click at [480, 233] on link "$169.00 - 30-day activation (64GB model)" at bounding box center [543, 227] width 236 height 19
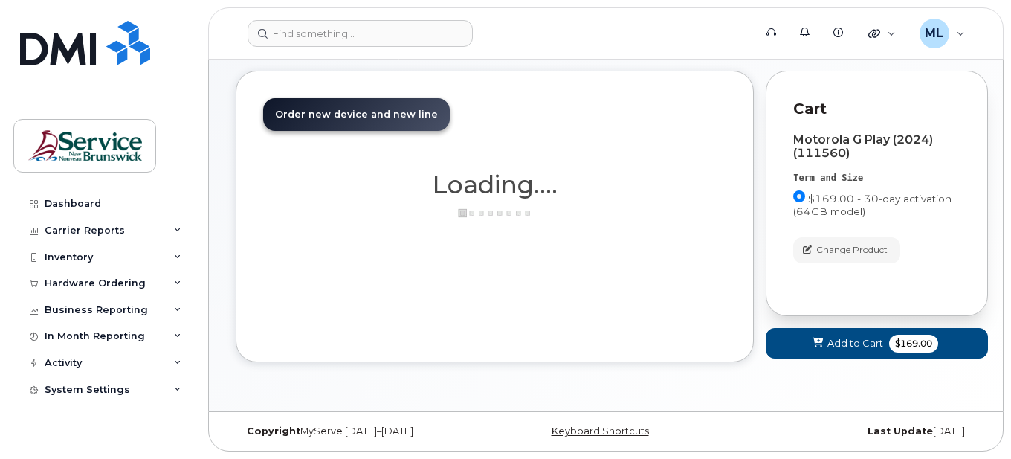
scroll to position [65, 0]
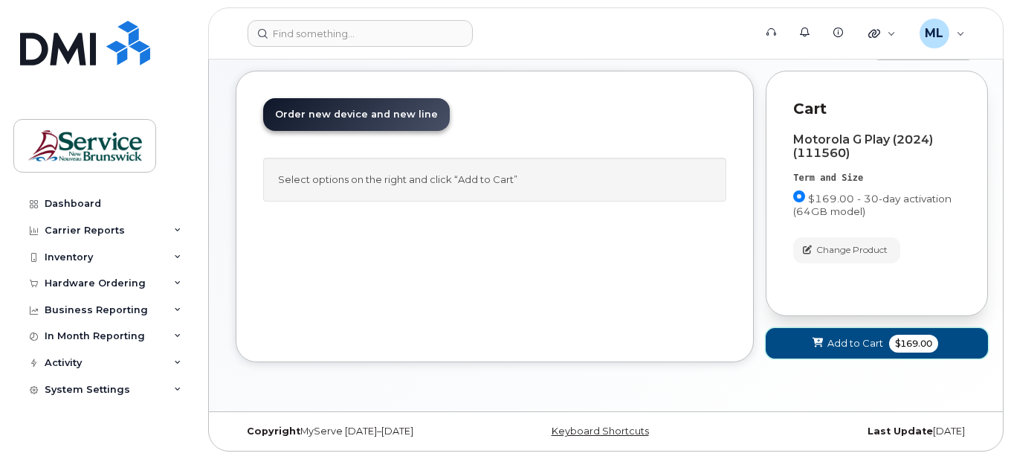
click at [924, 350] on span "$169.00" at bounding box center [913, 343] width 49 height 18
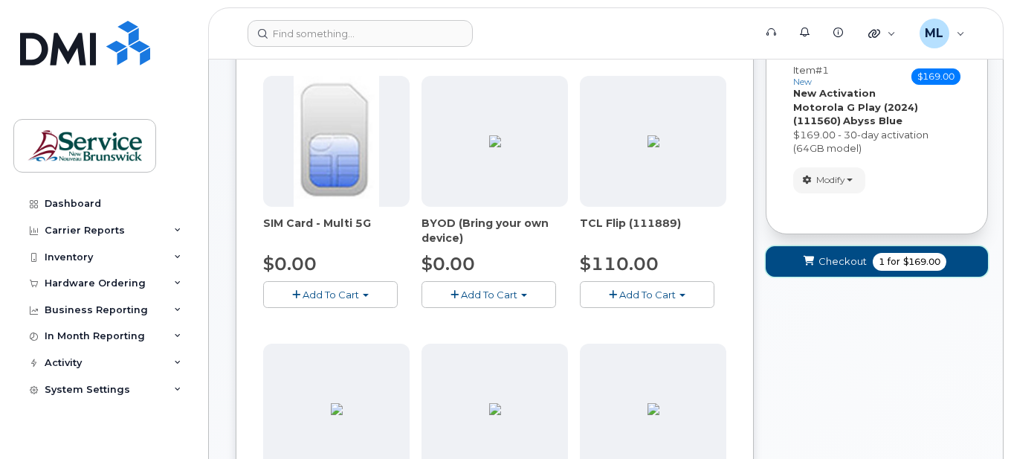
click at [875, 264] on span "1 for $169.00" at bounding box center [910, 262] width 74 height 18
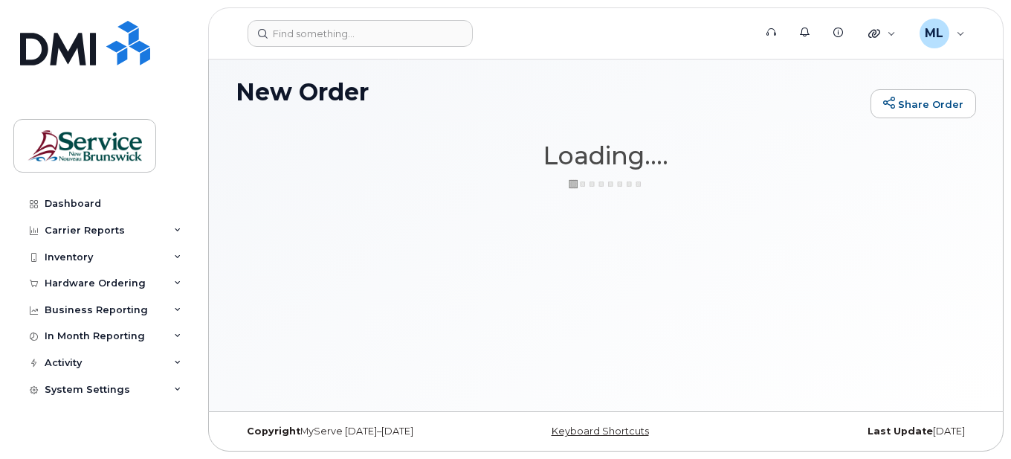
scroll to position [7, 0]
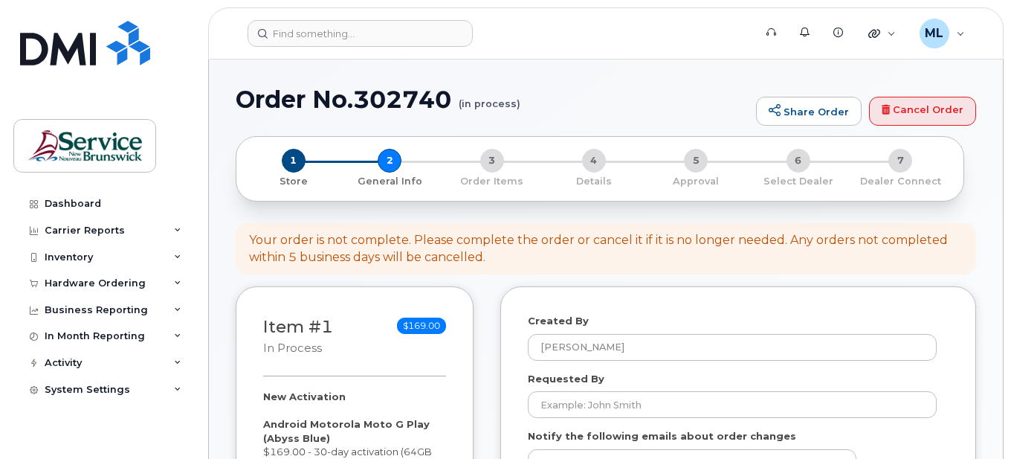
select select
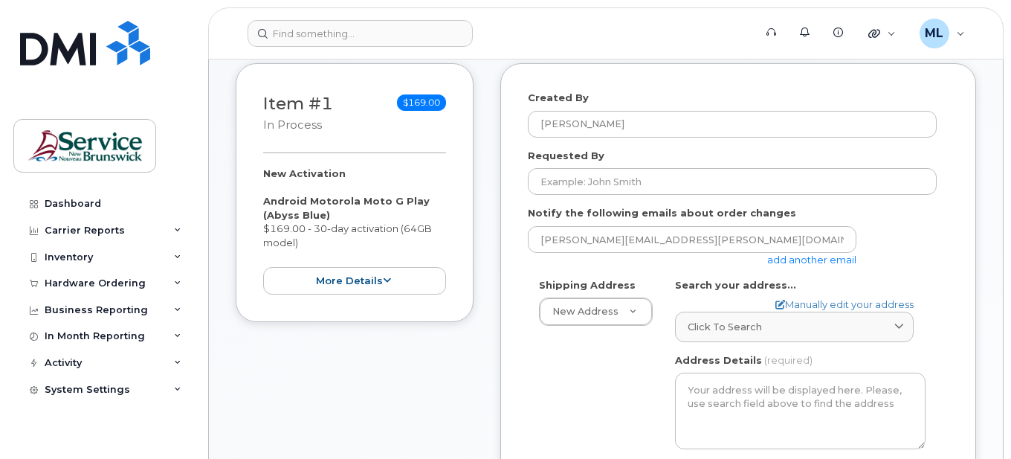
scroll to position [297, 0]
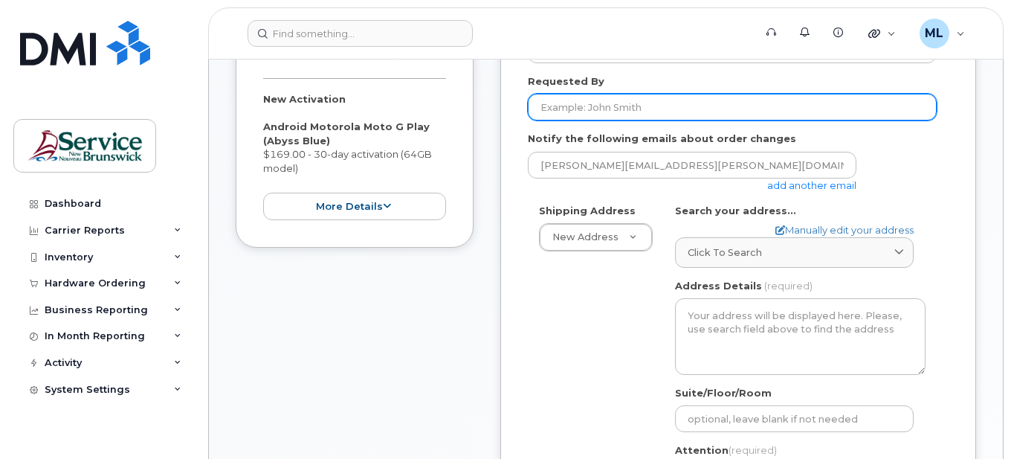
click at [629, 98] on input "Requested By" at bounding box center [732, 107] width 409 height 27
type input "[PERSON_NAME]"
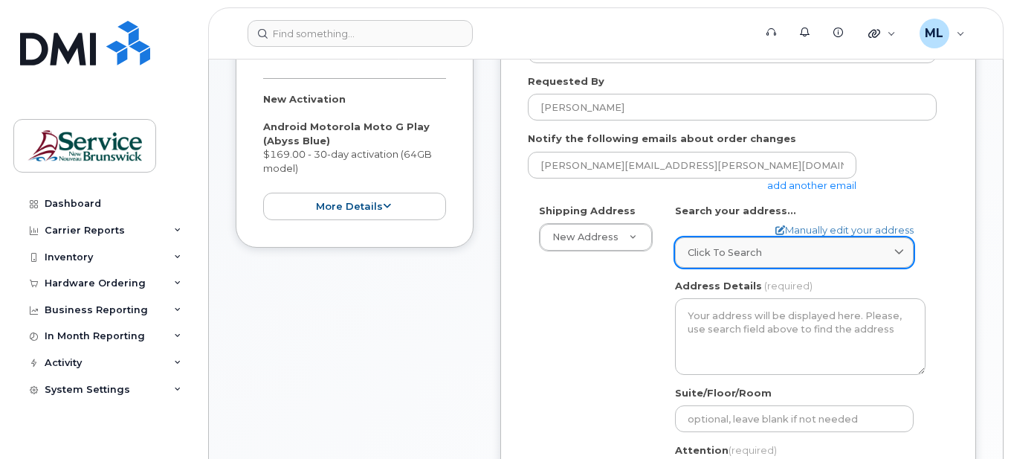
click at [748, 263] on link "Click to search" at bounding box center [794, 252] width 239 height 30
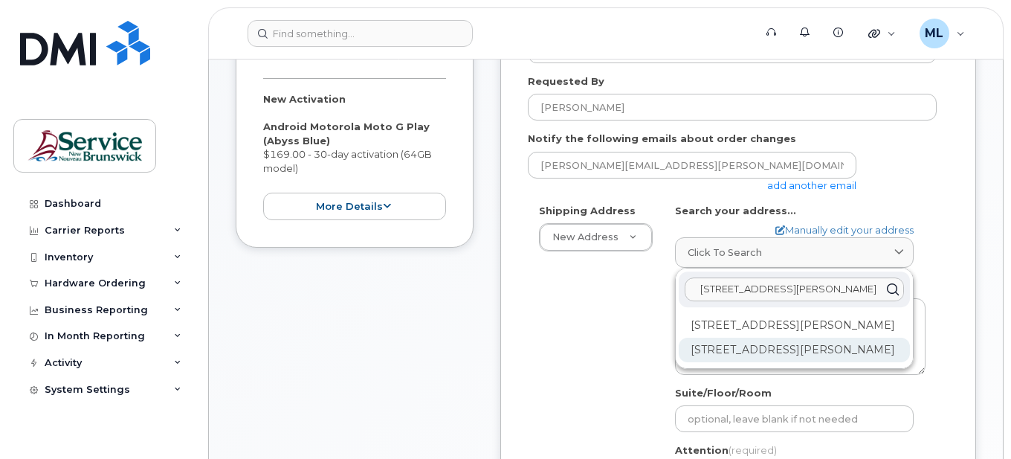
type input "[STREET_ADDRESS][PERSON_NAME]"
click at [822, 362] on div "298 Rue Martin Edmundston NB E3V 5E5" at bounding box center [794, 349] width 231 height 25
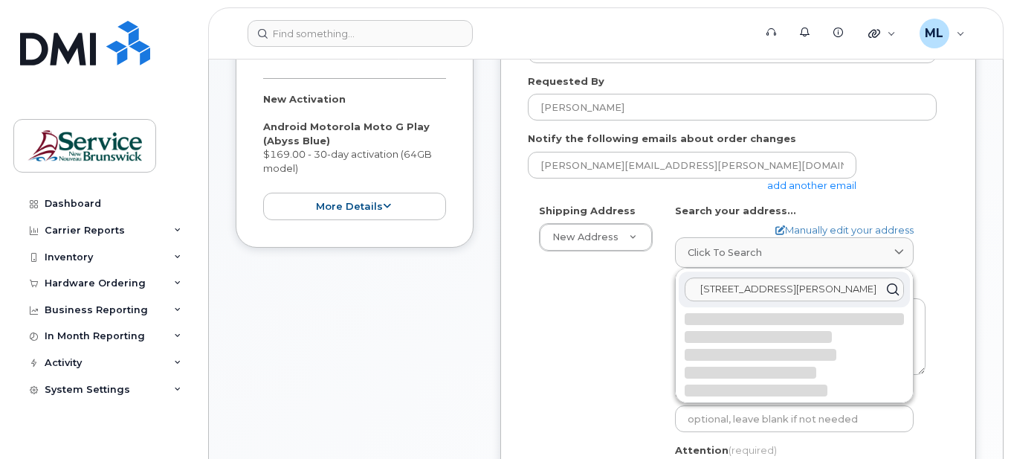
select select
type textarea "298 Rue Martin EDMUNDSTON NB E3V 5E5 CANADA"
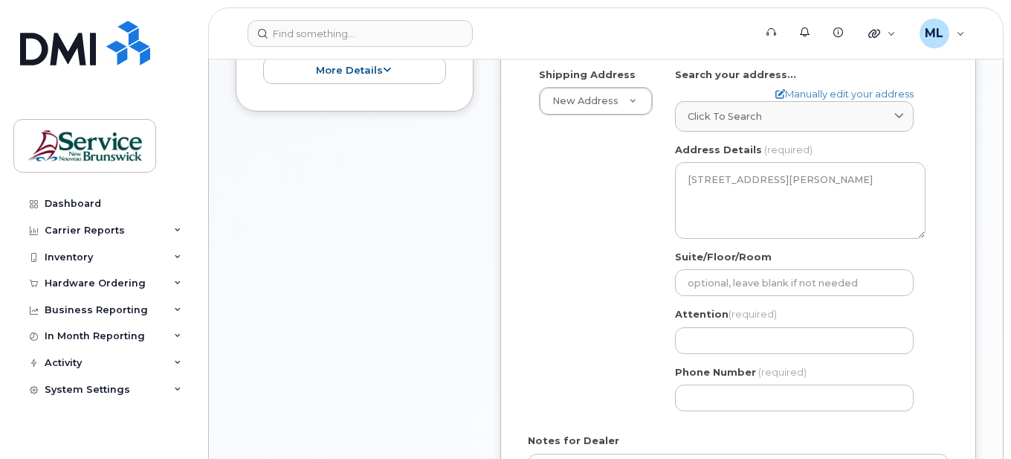
scroll to position [446, 0]
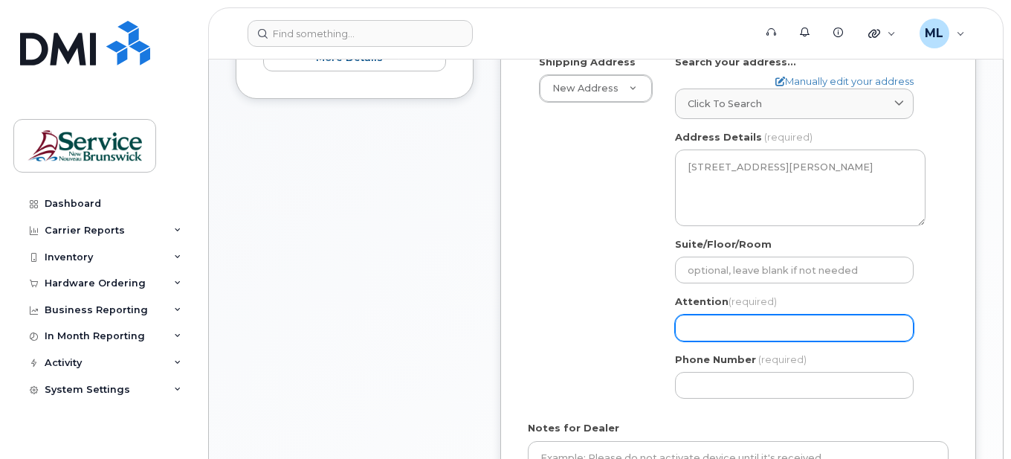
click at [737, 325] on input "Attention (required)" at bounding box center [794, 327] width 239 height 27
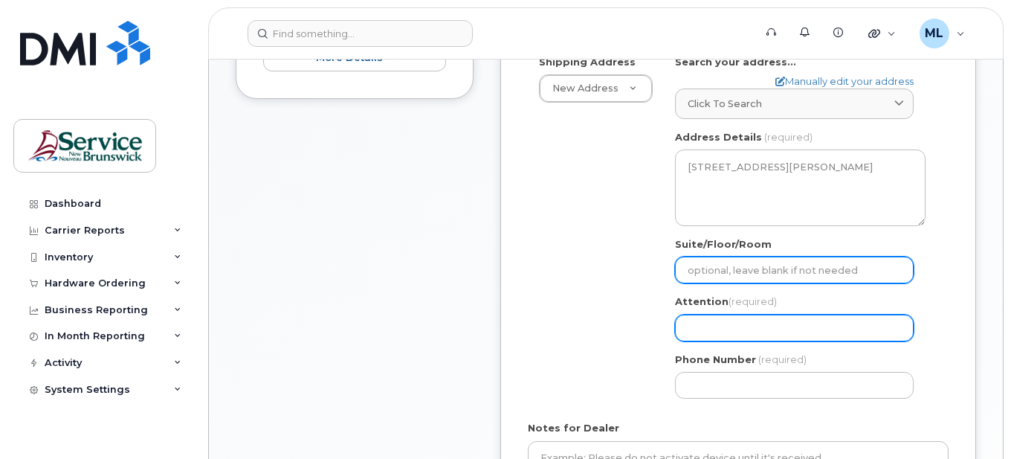
type input "[PERSON_NAME]"
select select
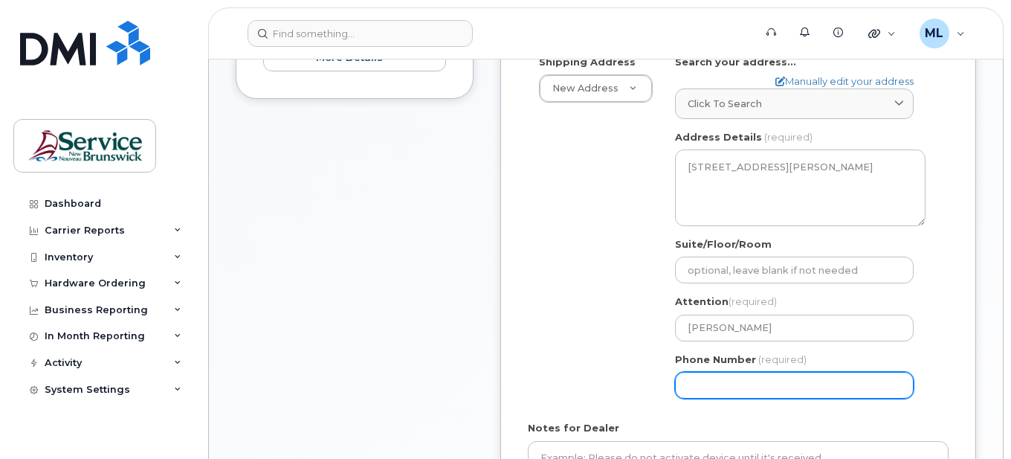
click at [731, 378] on input "Phone Number" at bounding box center [794, 385] width 239 height 27
type input "506"
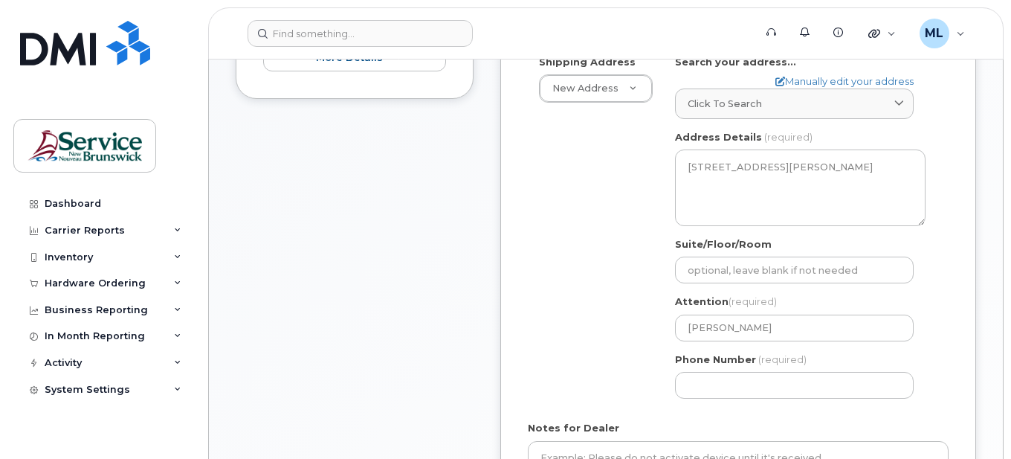
click at [573, 192] on div "Shipping Address New Address New Address 298 Rue Martin ASD-E Main Office ASD-N…" at bounding box center [732, 232] width 409 height 355
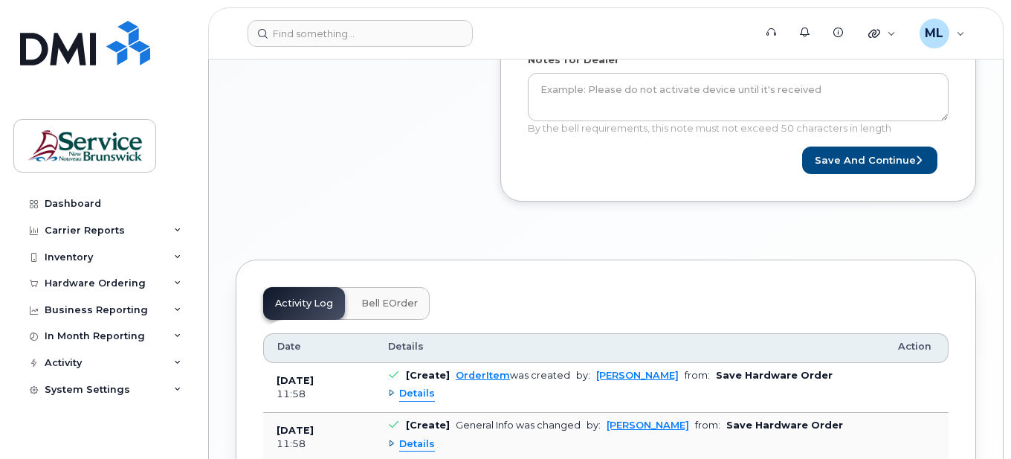
scroll to position [818, 0]
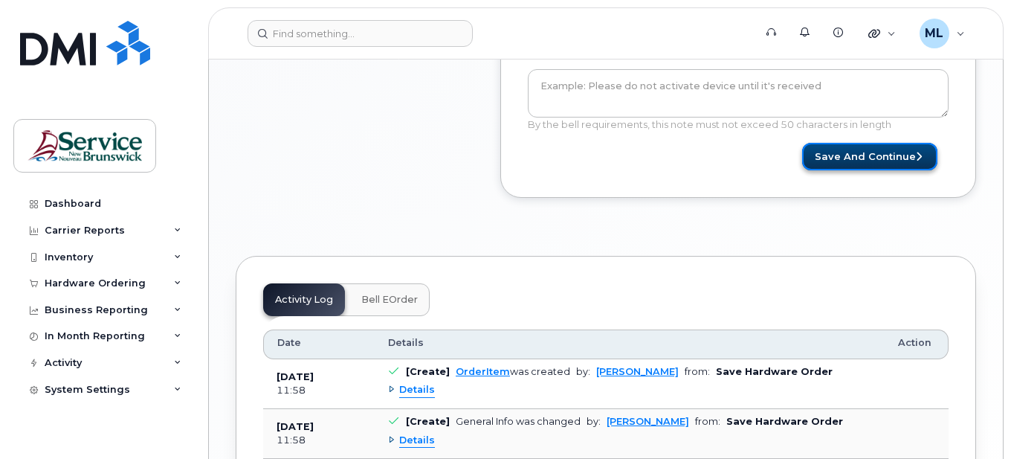
click at [853, 169] on button "Save and Continue" at bounding box center [869, 156] width 135 height 27
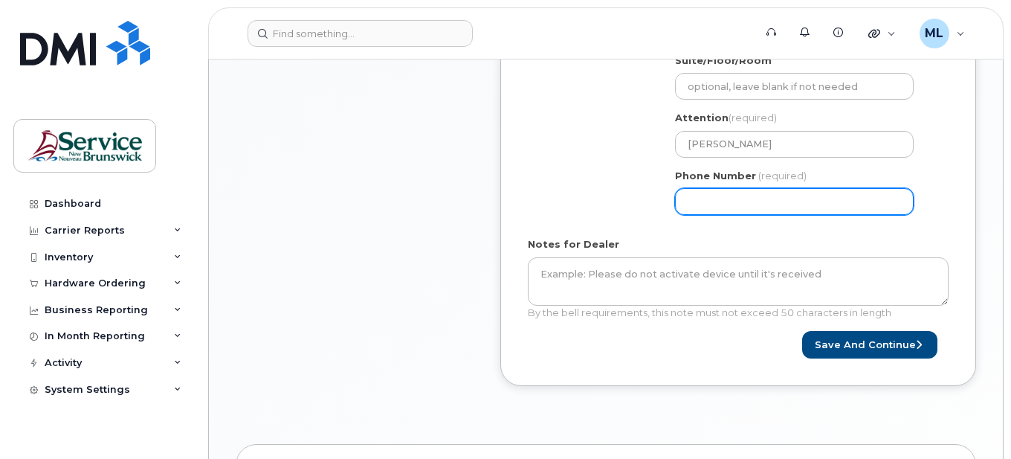
scroll to position [595, 0]
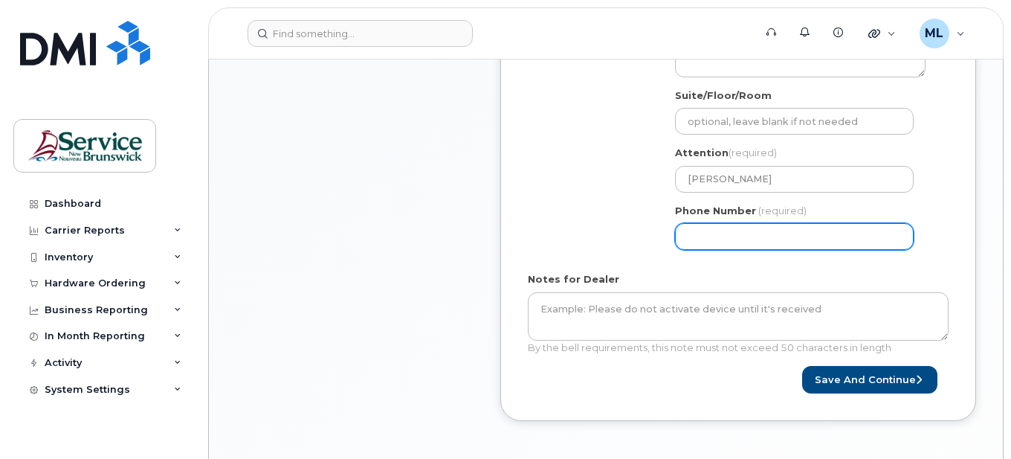
click at [711, 239] on input "Phone Number" at bounding box center [794, 236] width 239 height 27
select select
type input "5062531414"
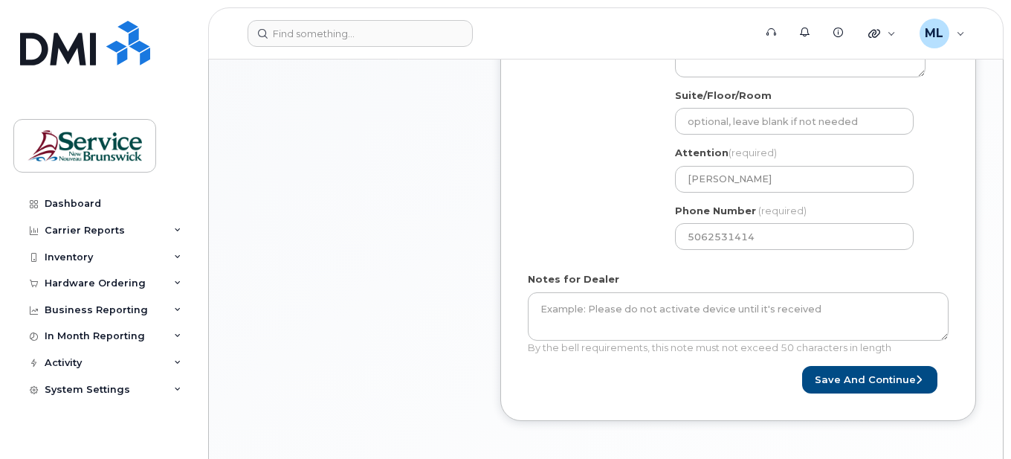
click at [598, 226] on div "Shipping Address New Address New Address 298 Rue Martin ASD-E Main Office ASD-N…" at bounding box center [732, 83] width 409 height 355
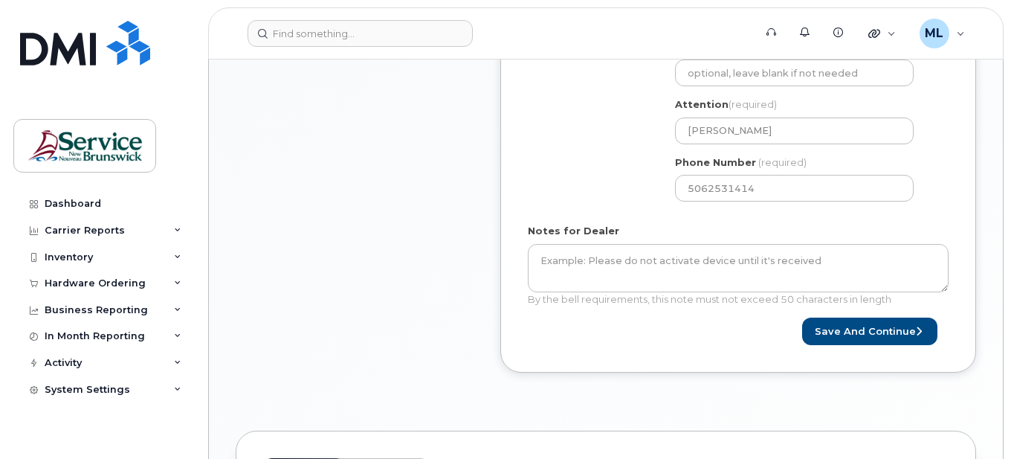
scroll to position [669, 0]
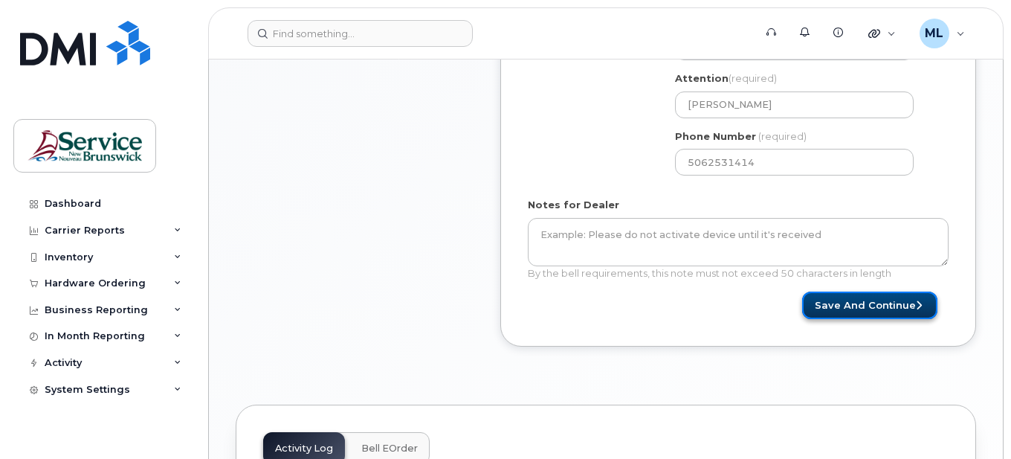
click at [903, 305] on button "Save and Continue" at bounding box center [869, 304] width 135 height 27
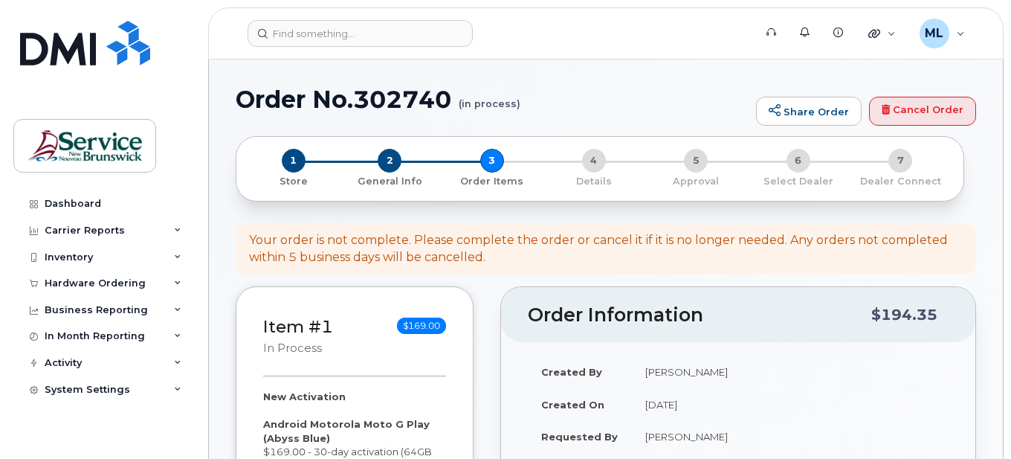
select select
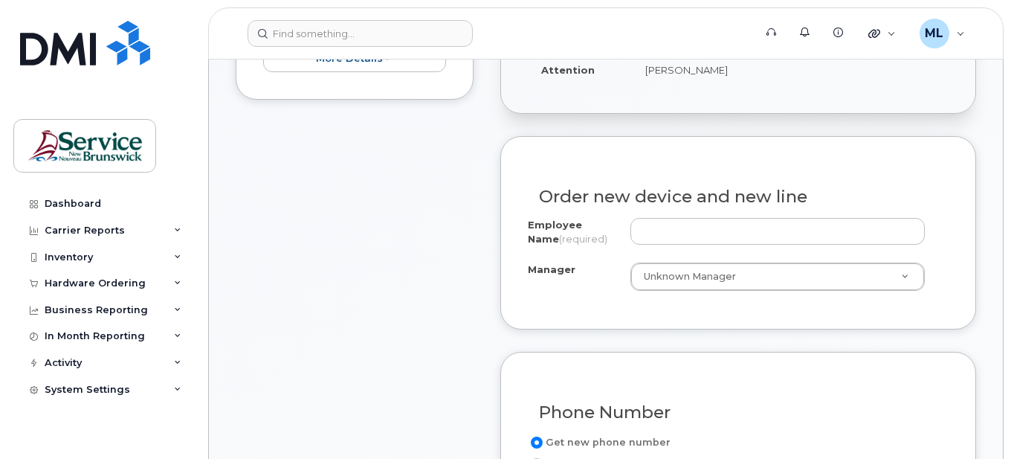
scroll to position [446, 0]
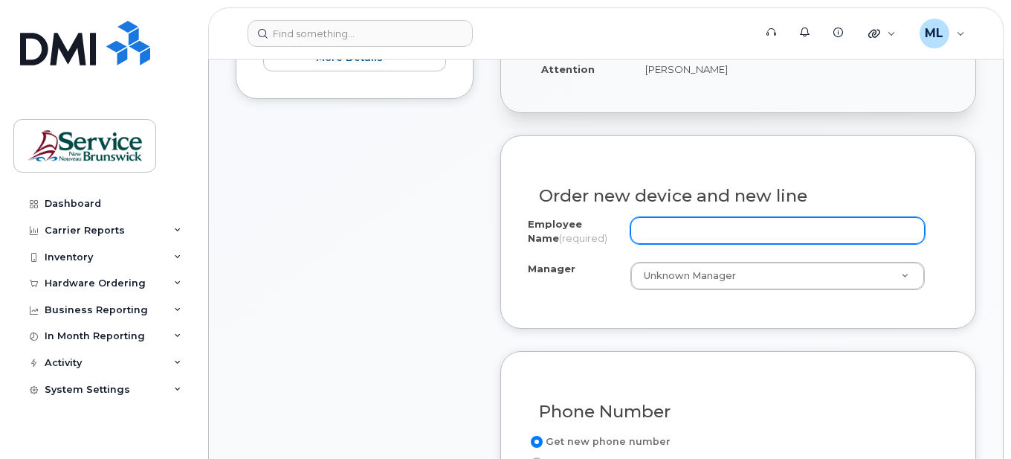
click at [739, 218] on input "Employee Name (required)" at bounding box center [777, 230] width 295 height 27
type input "s"
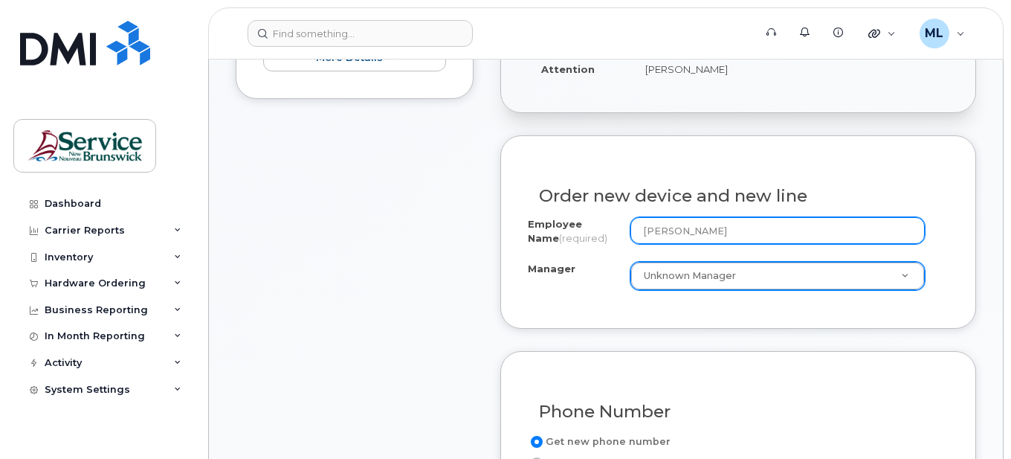
type input "[PERSON_NAME]"
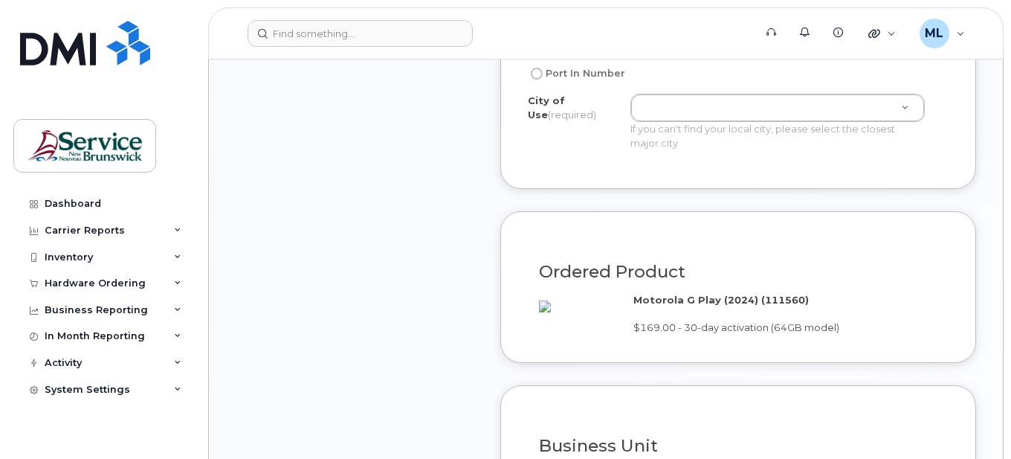
scroll to position [743, 0]
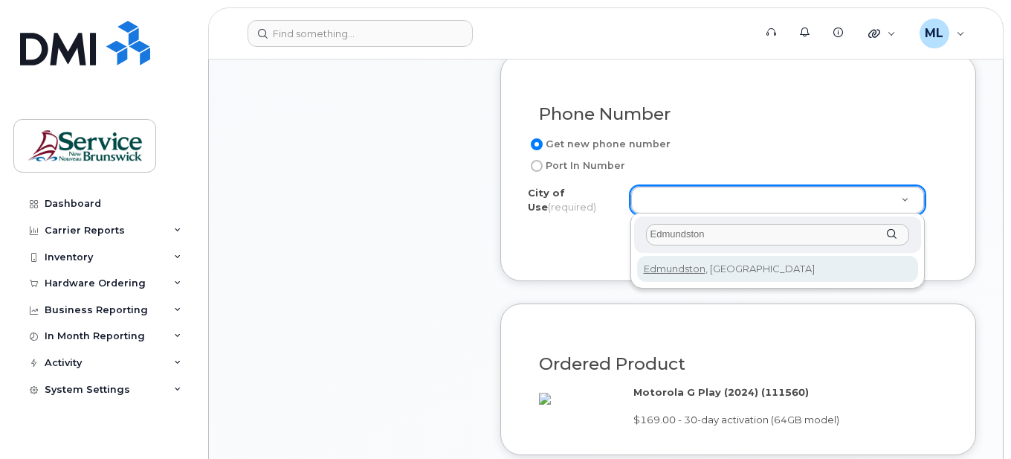
type input "Edmundston"
type input "1548"
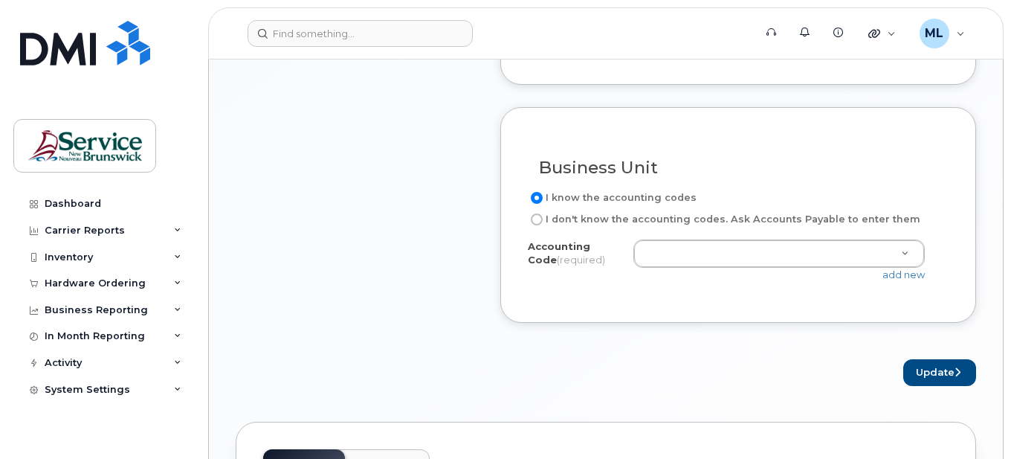
scroll to position [1115, 0]
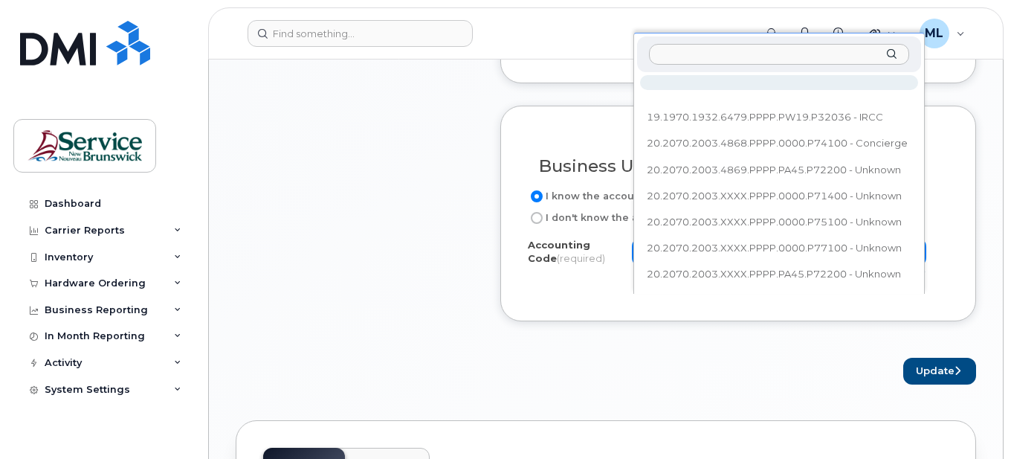
paste input "20.2070.2003.XXXX.PPPP.0000.P71400"
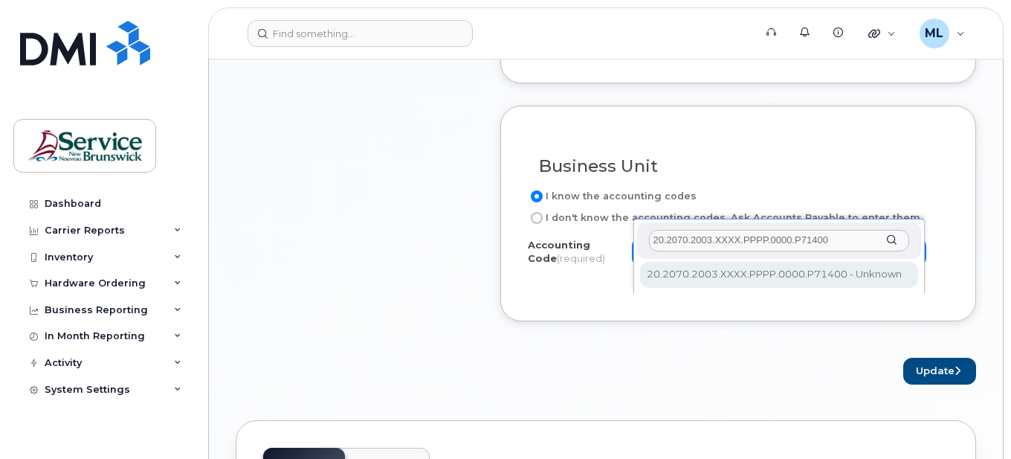
type input "20.2070.2003.XXXX.PPPP.0000.P71400"
select select "20.2070.2003.XXXX.PPPP.0000.P71400"
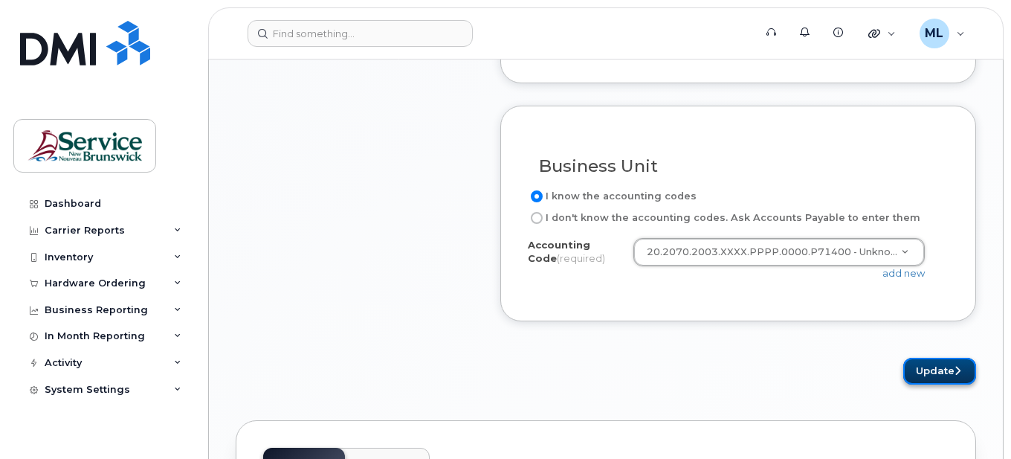
click at [948, 385] on button "Update" at bounding box center [939, 370] width 73 height 27
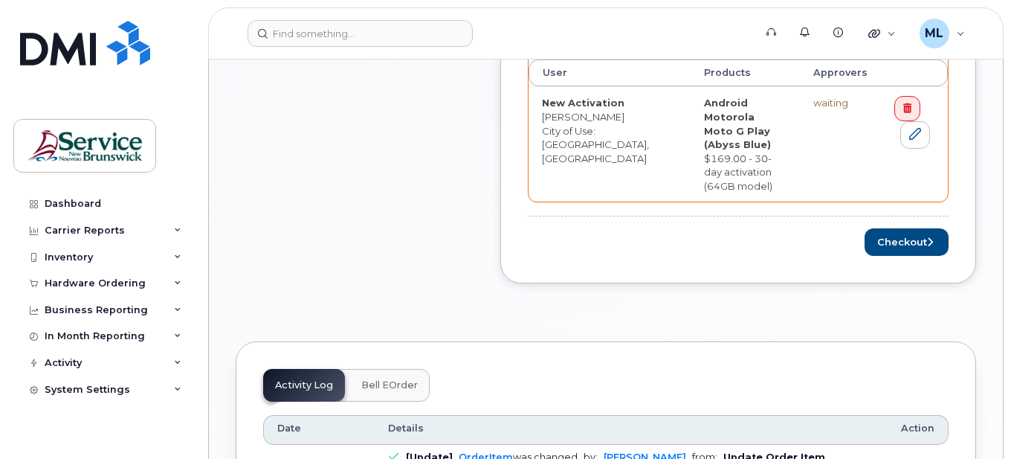
scroll to position [669, 0]
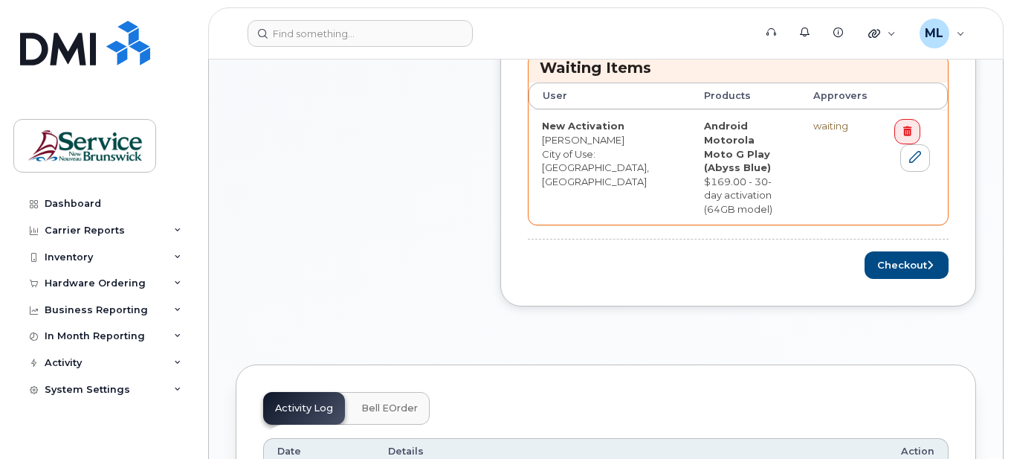
click at [907, 268] on div "Order Items Waiting Items User Products Approvers New Activation Anabel Pelleti…" at bounding box center [738, 140] width 476 height 330
click at [905, 251] on button "Checkout" at bounding box center [906, 264] width 84 height 27
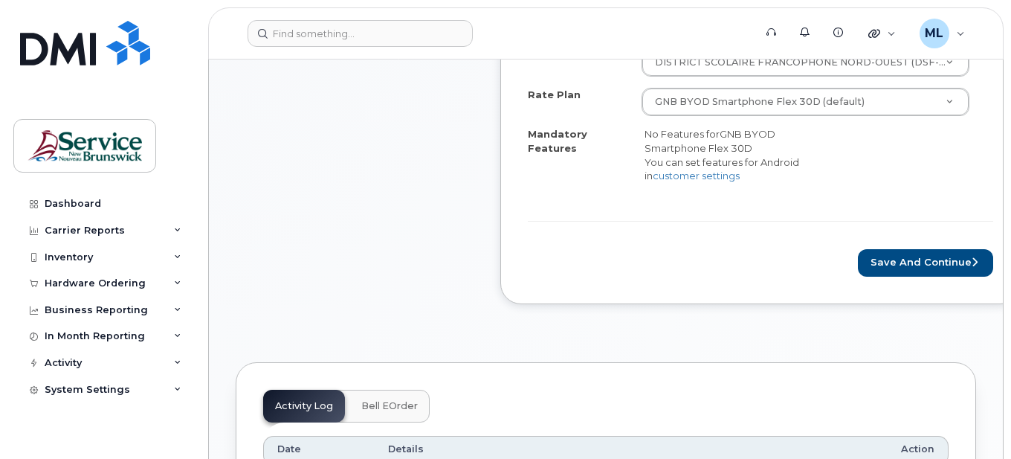
scroll to position [669, 0]
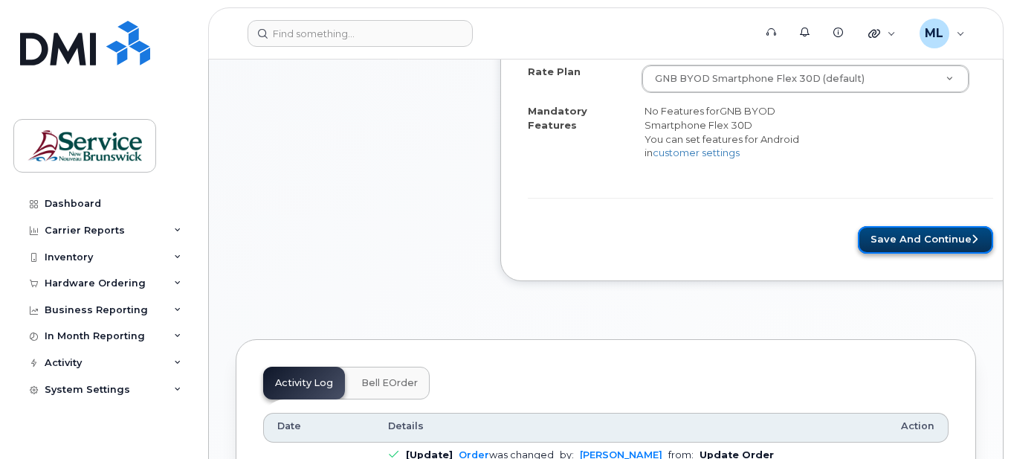
click at [894, 241] on button "Save and Continue" at bounding box center [925, 239] width 135 height 27
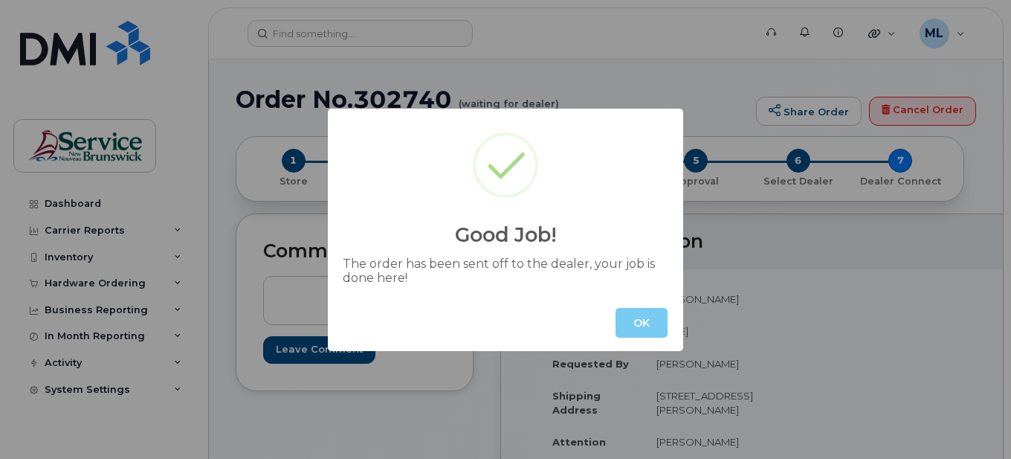
click at [632, 326] on button "OK" at bounding box center [641, 323] width 52 height 30
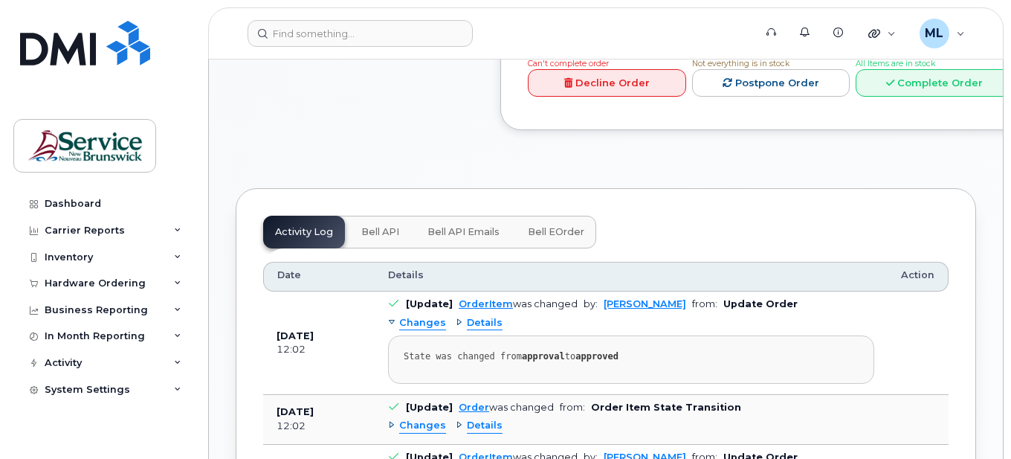
scroll to position [892, 0]
